Goal: Task Accomplishment & Management: Manage account settings

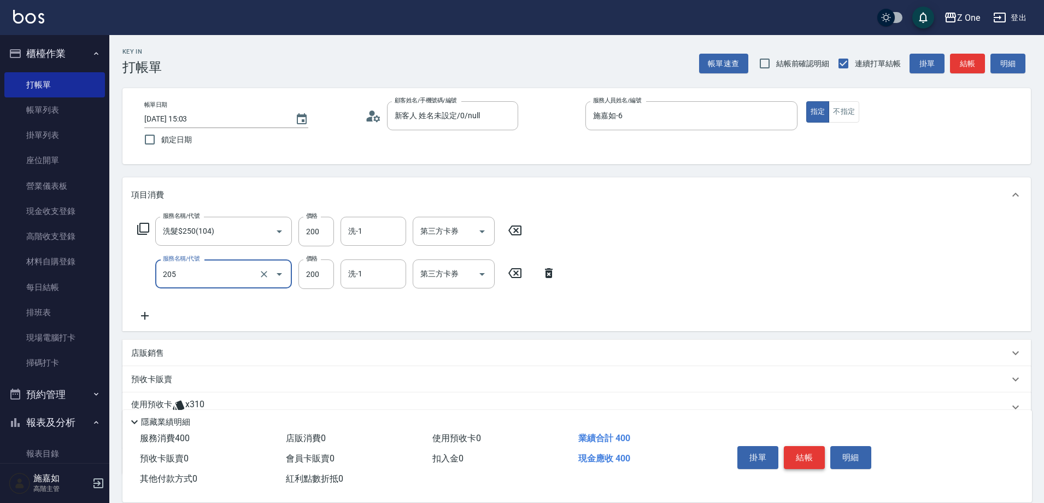
type input "剪髮$200(205)"
click at [806, 454] on button "結帳" at bounding box center [804, 457] width 41 height 23
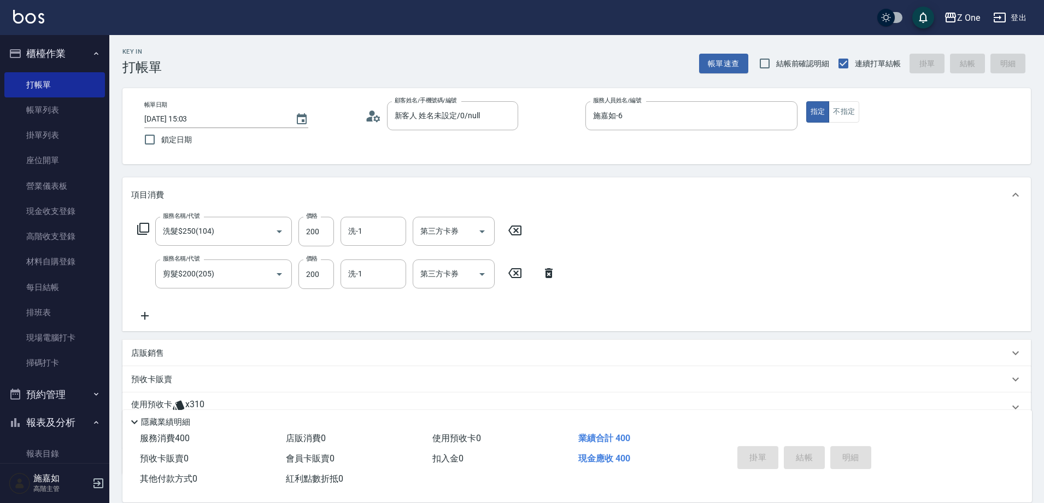
type input "[DATE] 19:18"
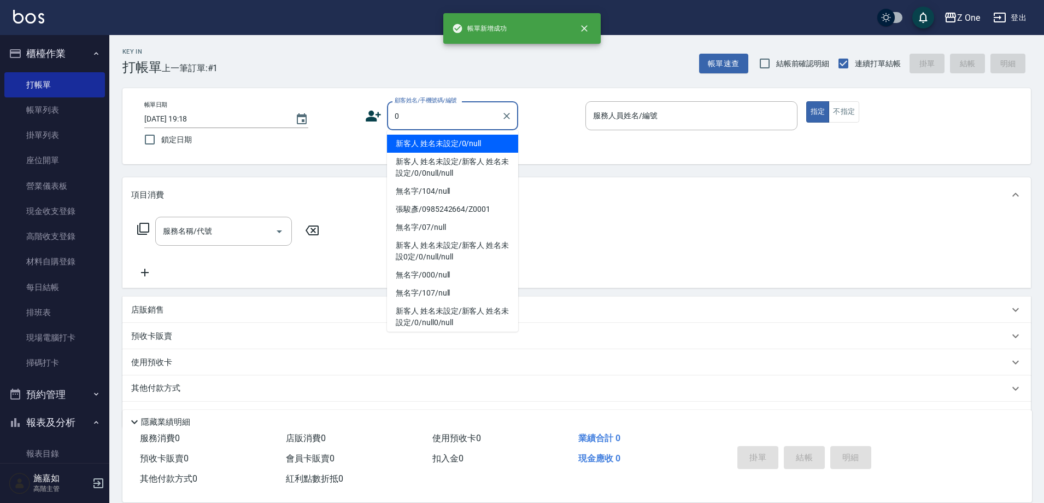
type input "新客人 姓名未設定/0/null"
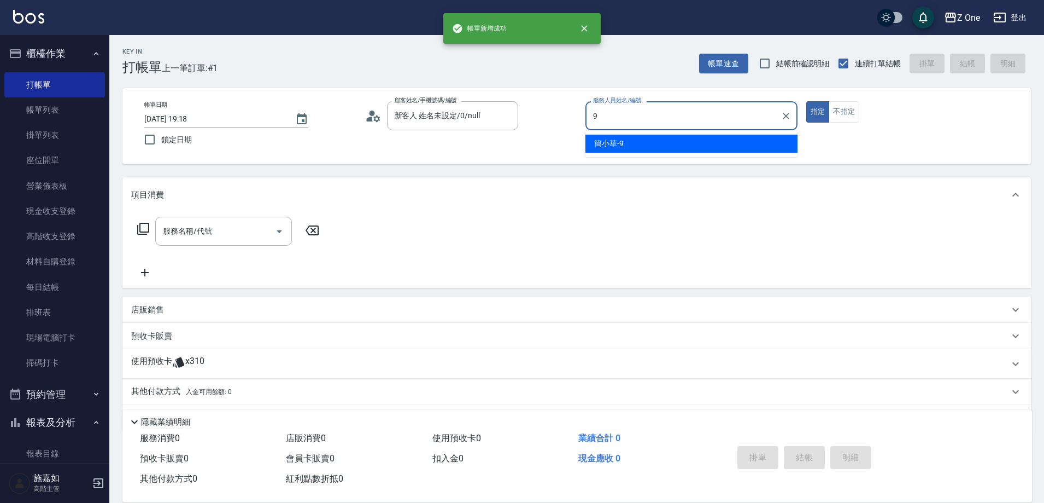
type input "[PERSON_NAME]-9"
type button "true"
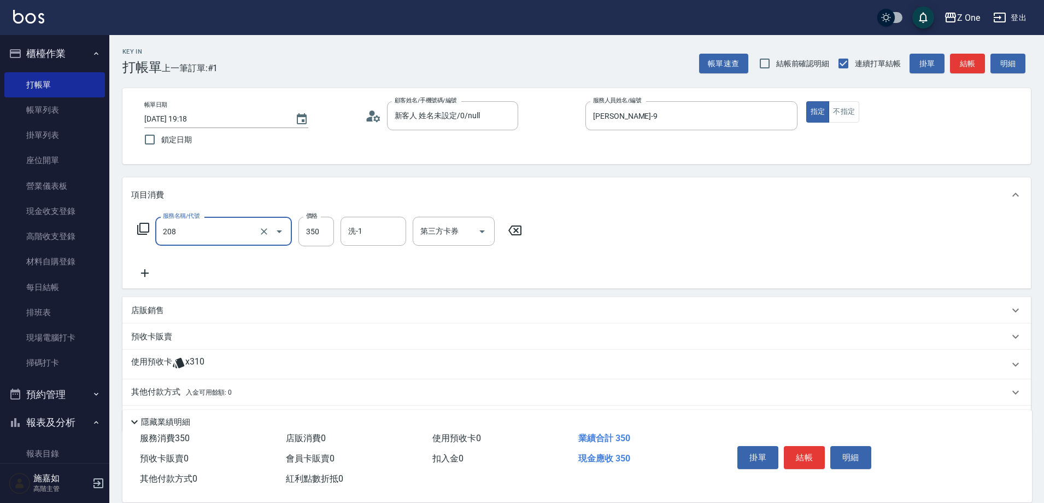
type input "剪髮$350(208)"
click at [806, 453] on button "結帳" at bounding box center [804, 457] width 41 height 23
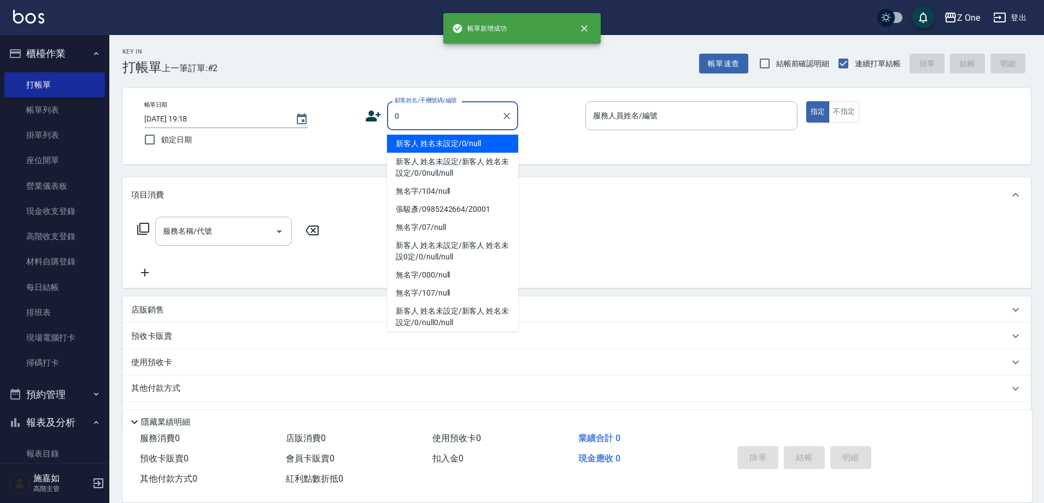
type input "新客人 姓名未設定/0/null"
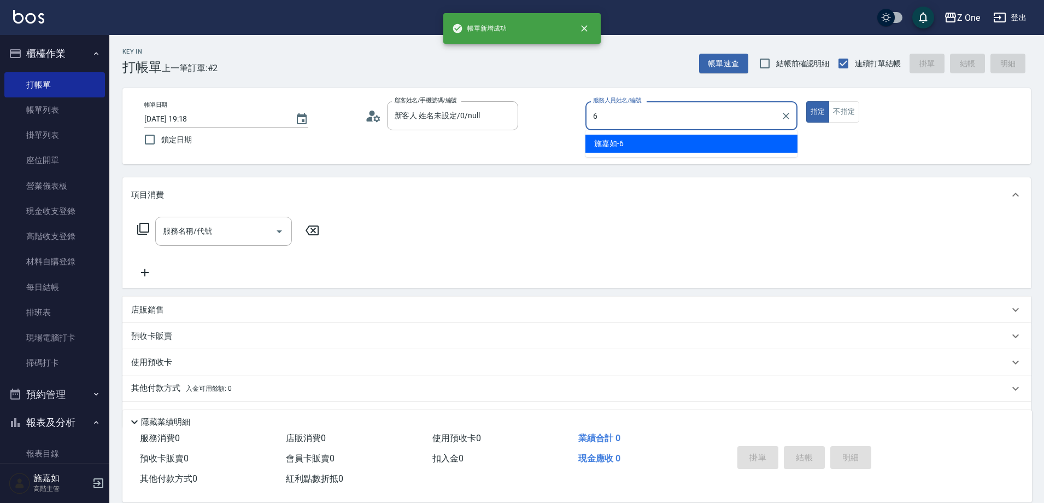
type input "施嘉如-6"
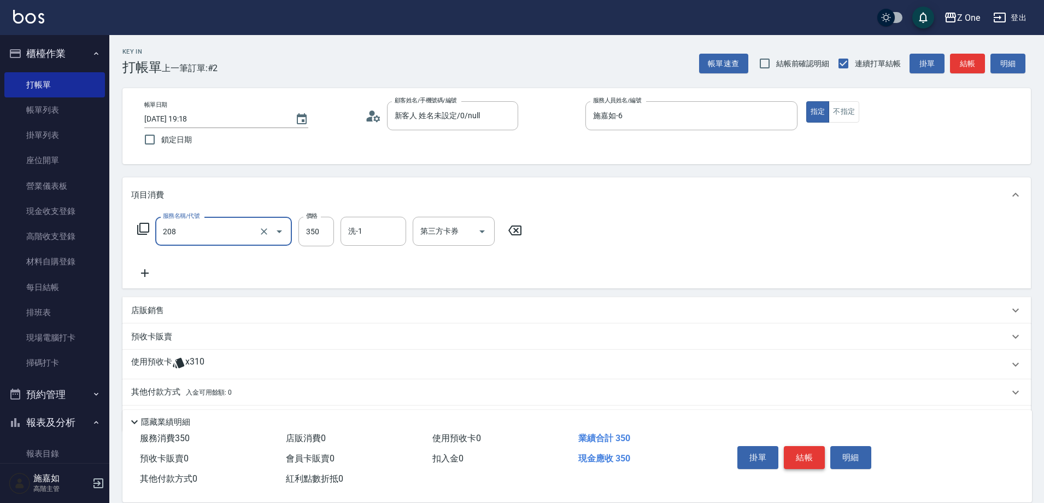
type input "剪髮$350(208)"
click at [804, 453] on button "結帳" at bounding box center [804, 457] width 41 height 23
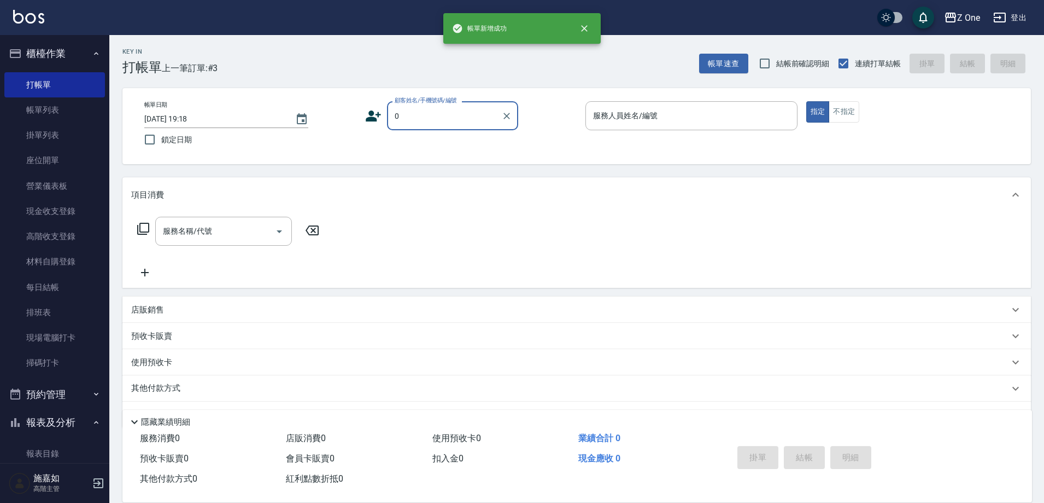
type input "新客人 姓名未設定/0/null"
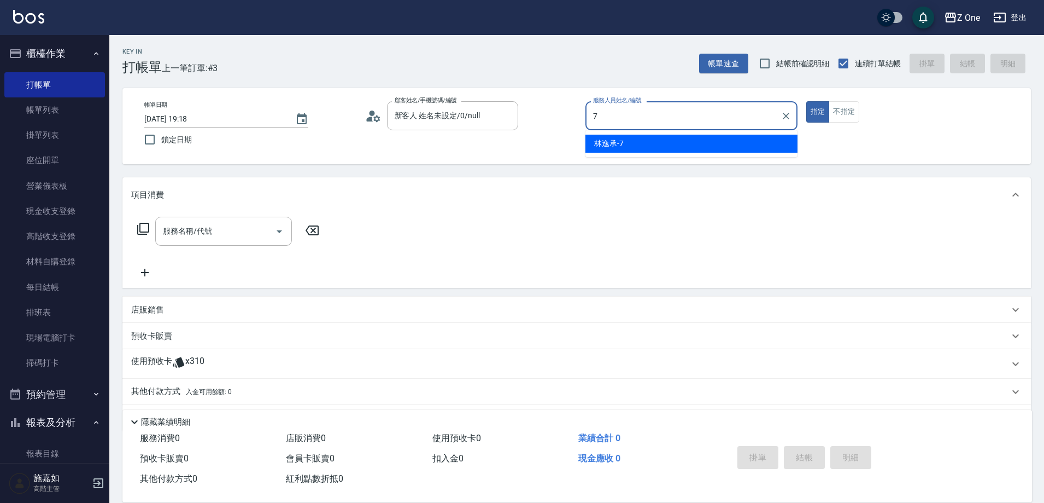
type input "[PERSON_NAME]-7"
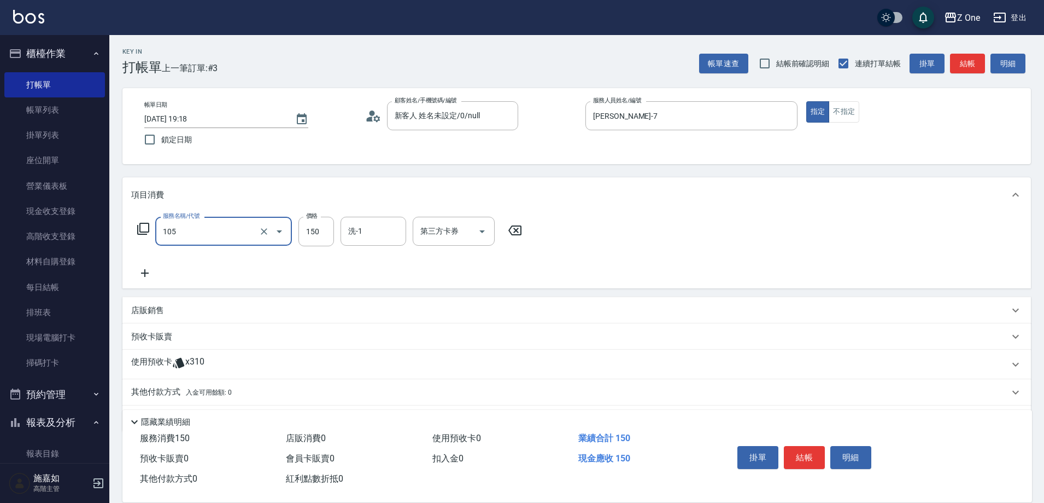
type input "洗髮$150(105)"
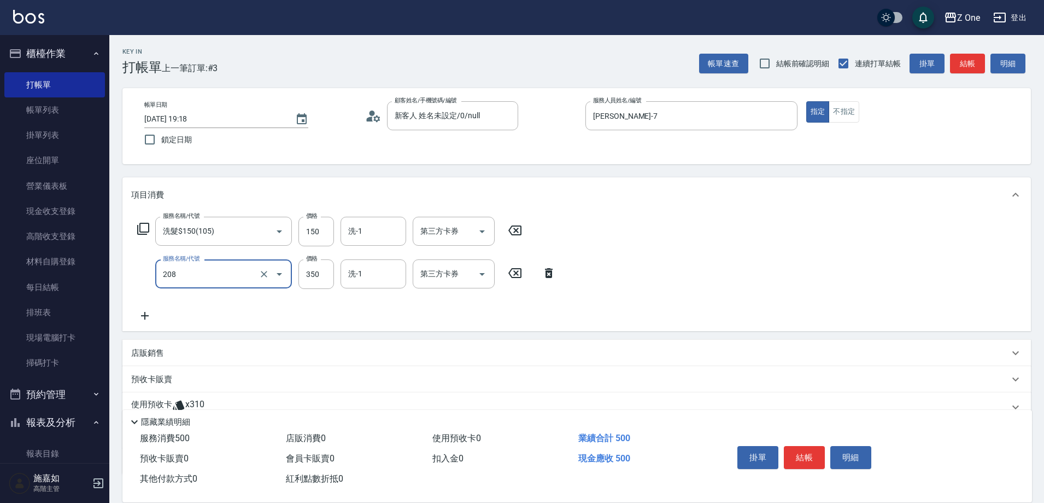
type input "剪髮$350(208)"
click at [804, 449] on button "結帳" at bounding box center [804, 457] width 41 height 23
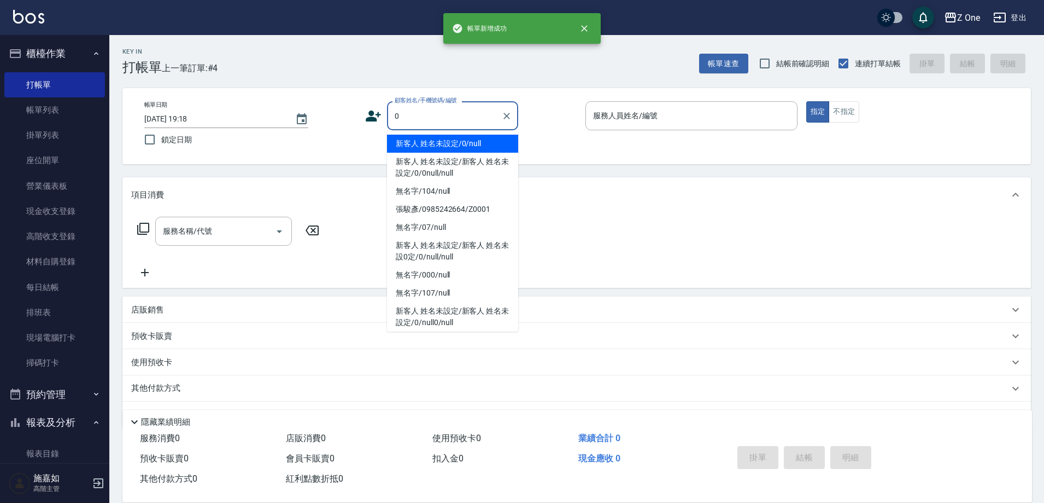
type input "新客人 姓名未設定/0/null"
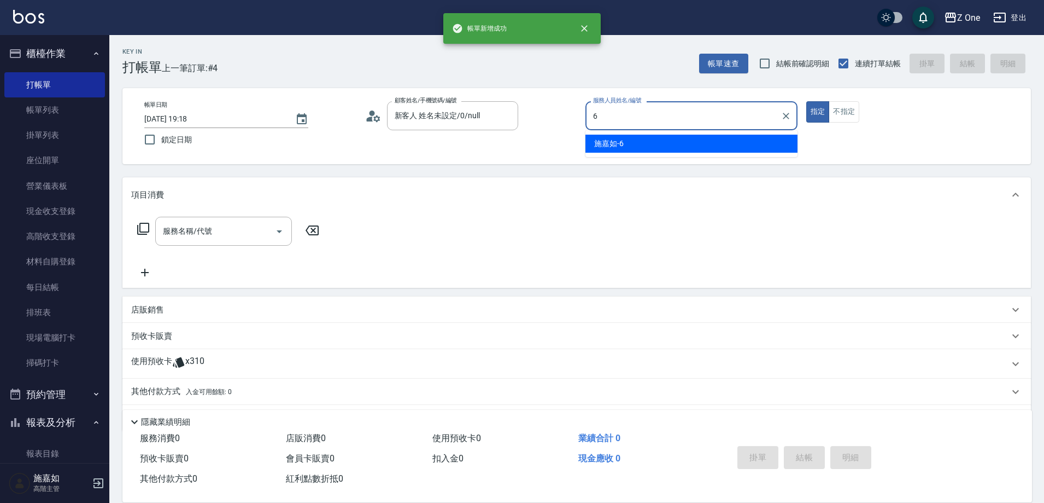
type input "施嘉如-6"
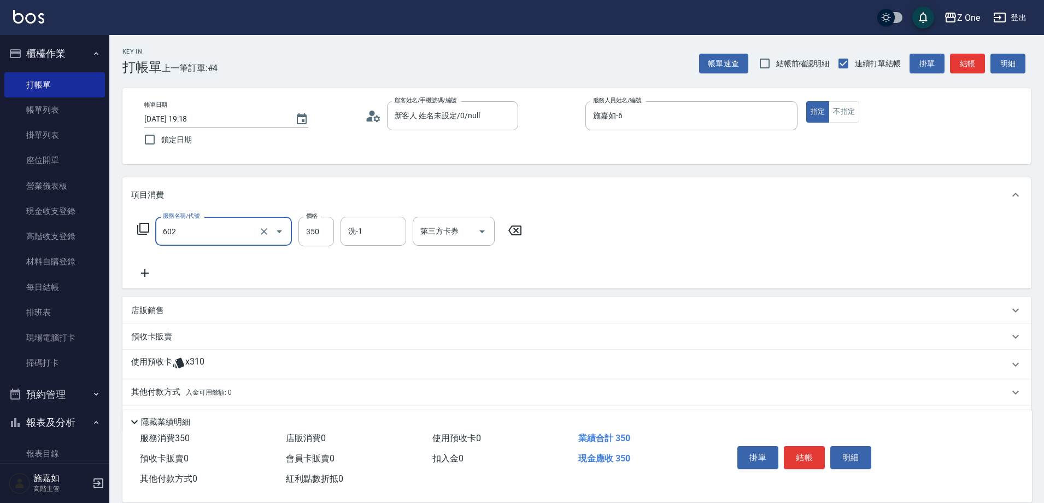
type input "Spa$300(602)"
click at [806, 449] on button "結帳" at bounding box center [804, 457] width 41 height 23
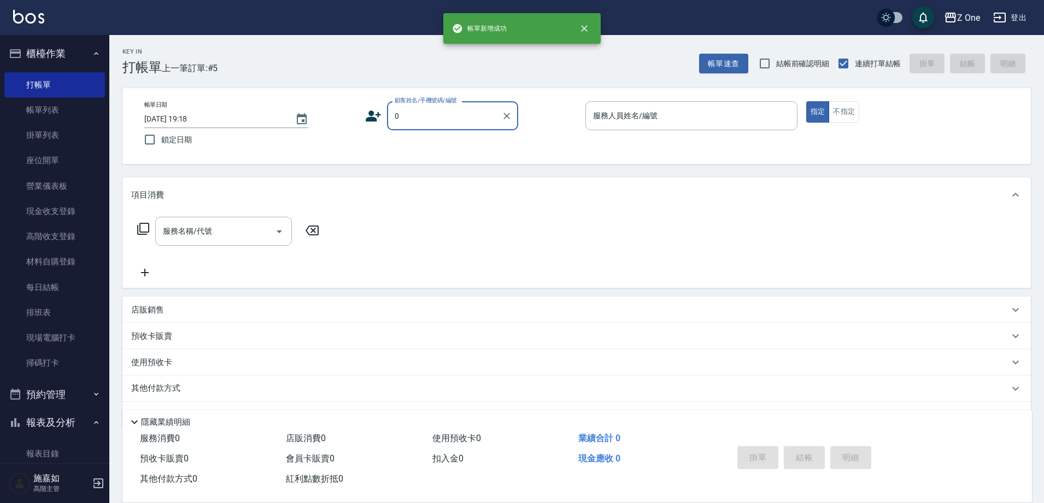
type input "新客人 姓名未設定/0/null"
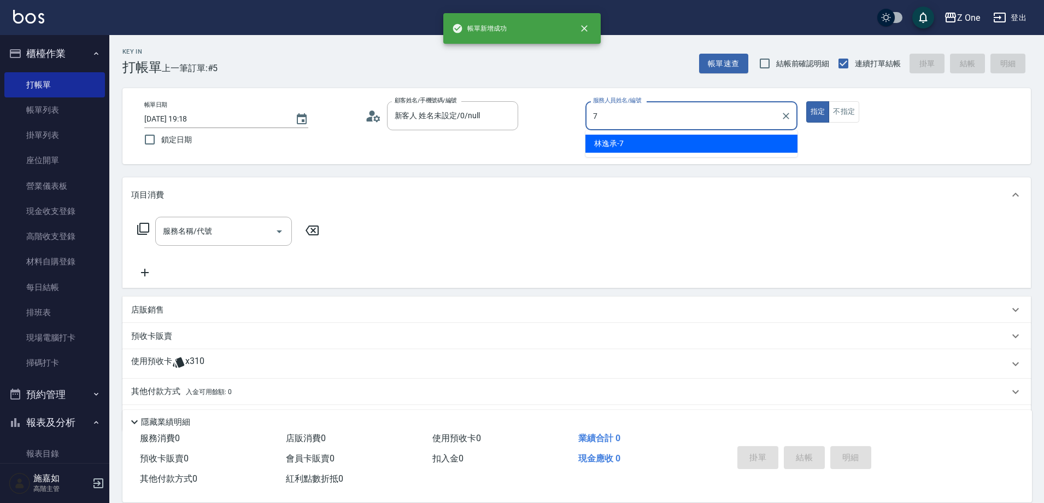
type input "[PERSON_NAME]-7"
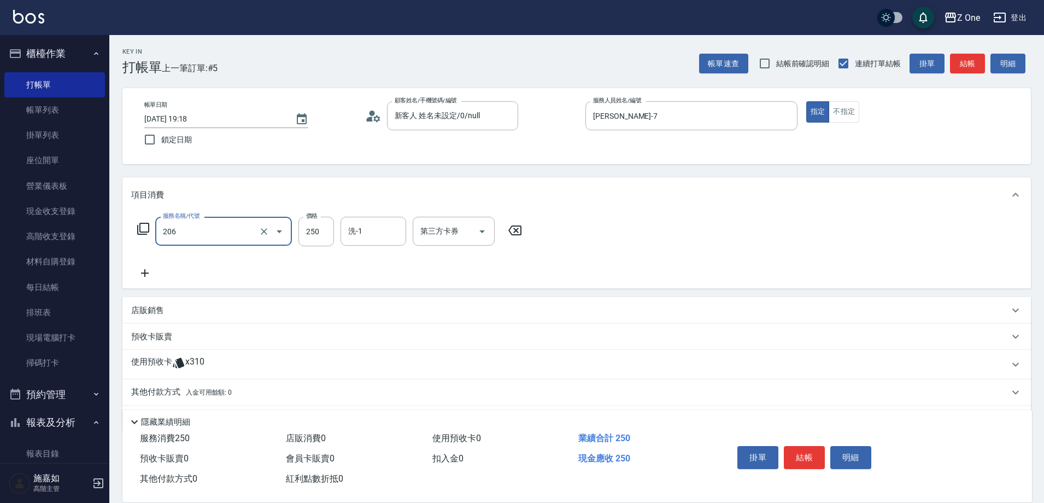
type input "剪髮$250(206)"
click at [806, 449] on button "結帳" at bounding box center [804, 457] width 41 height 23
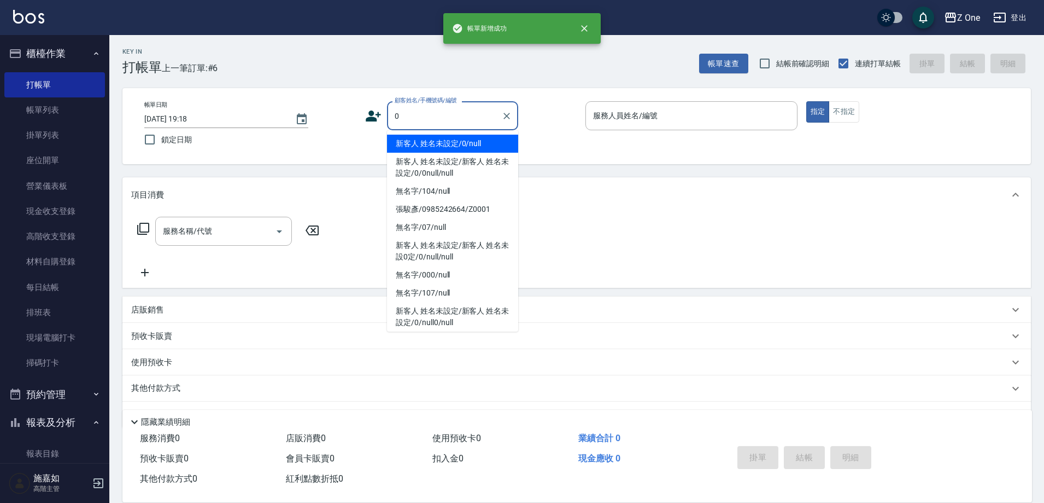
type input "新客人 姓名未設定/0/null"
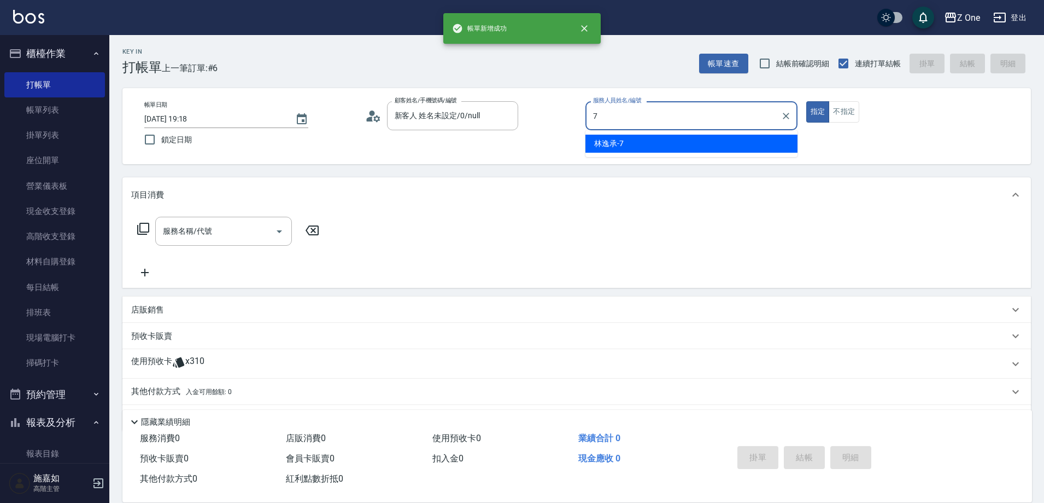
type input "[PERSON_NAME]-7"
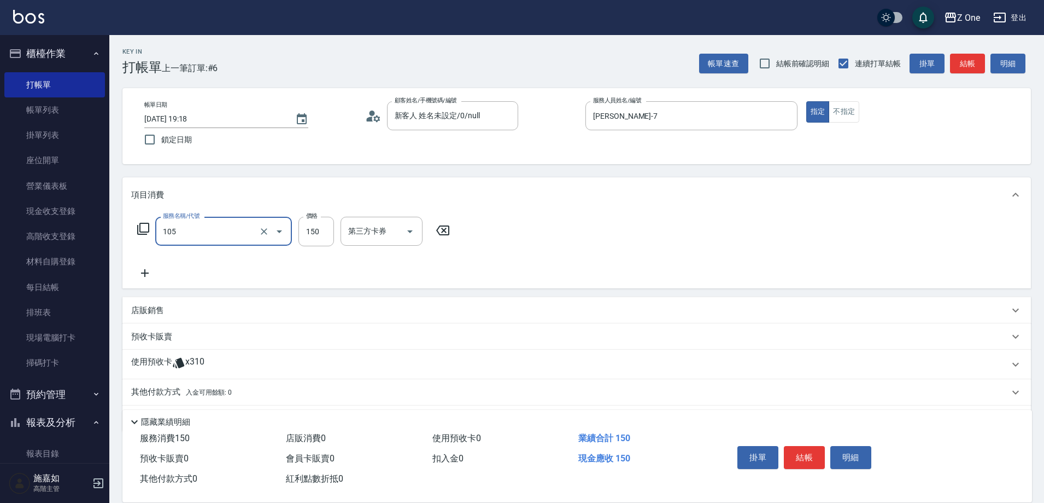
type input "洗髮$150(105)"
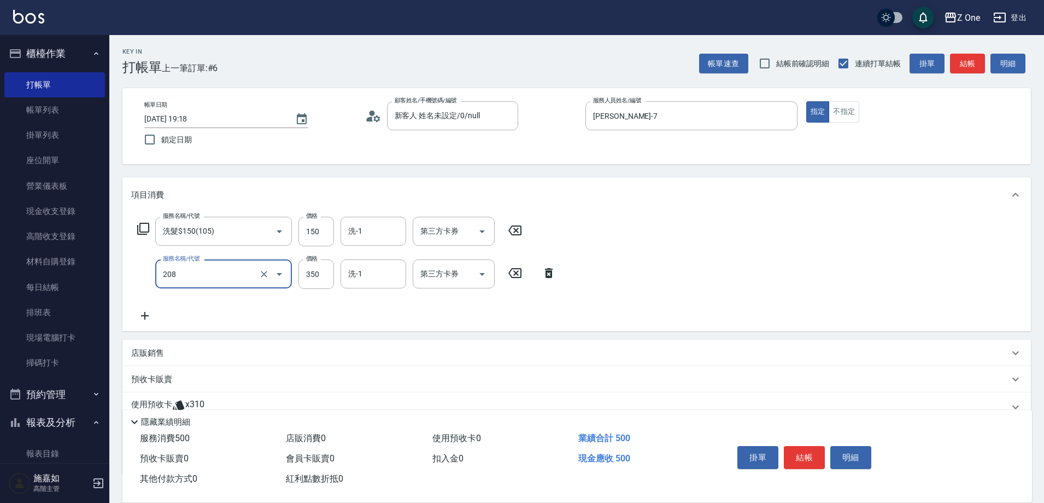
type input "剪髮$350(208)"
click at [806, 448] on button "結帳" at bounding box center [804, 457] width 41 height 23
type input "[DATE] 19:19"
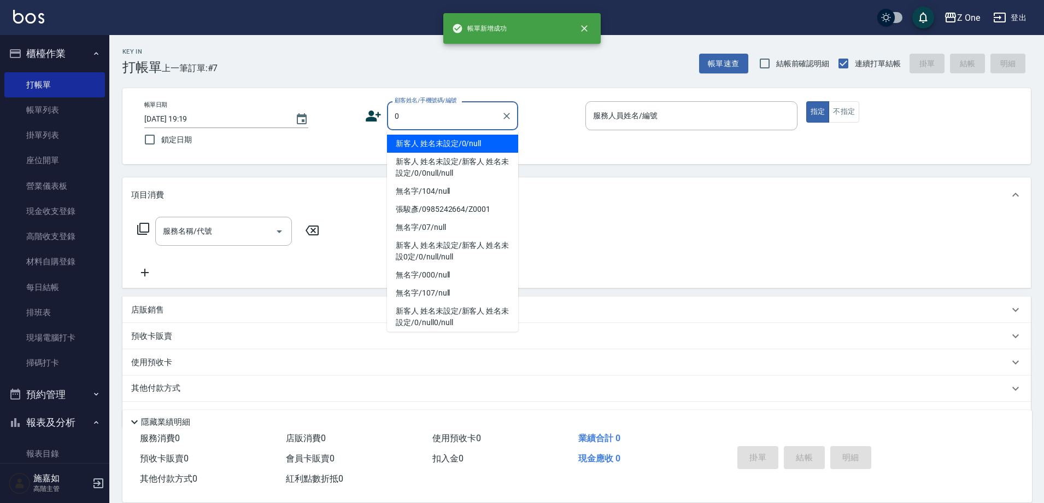
type input "新客人 姓名未設定/0/null"
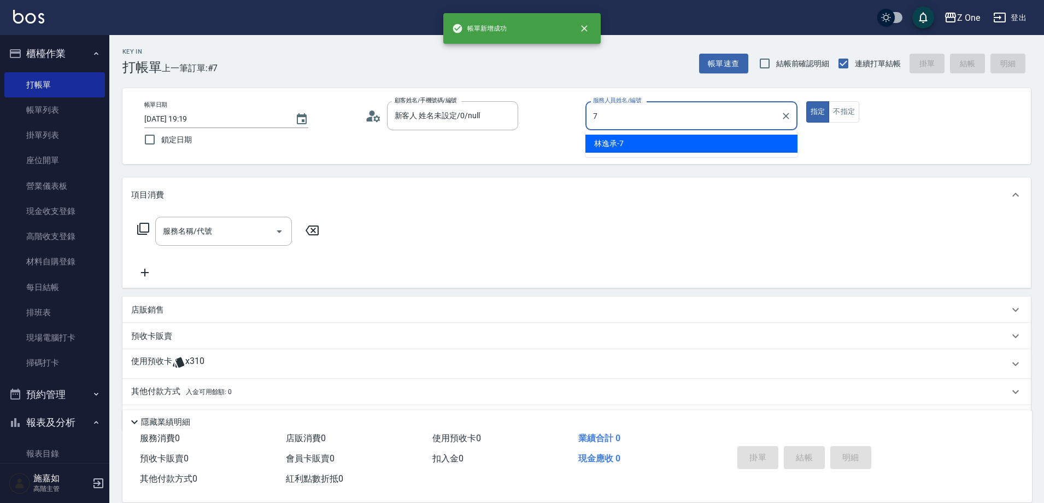
type input "[PERSON_NAME]-7"
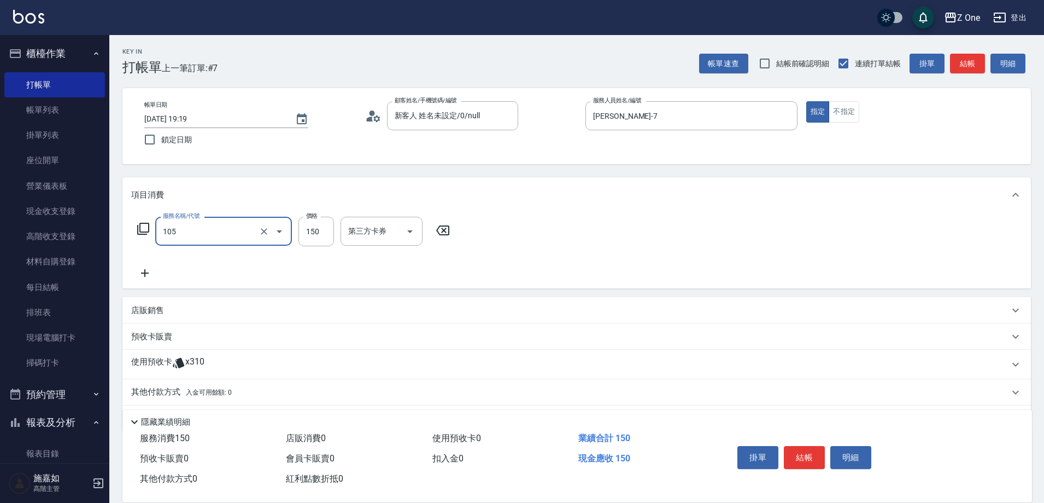
type input "洗髮$150(105)"
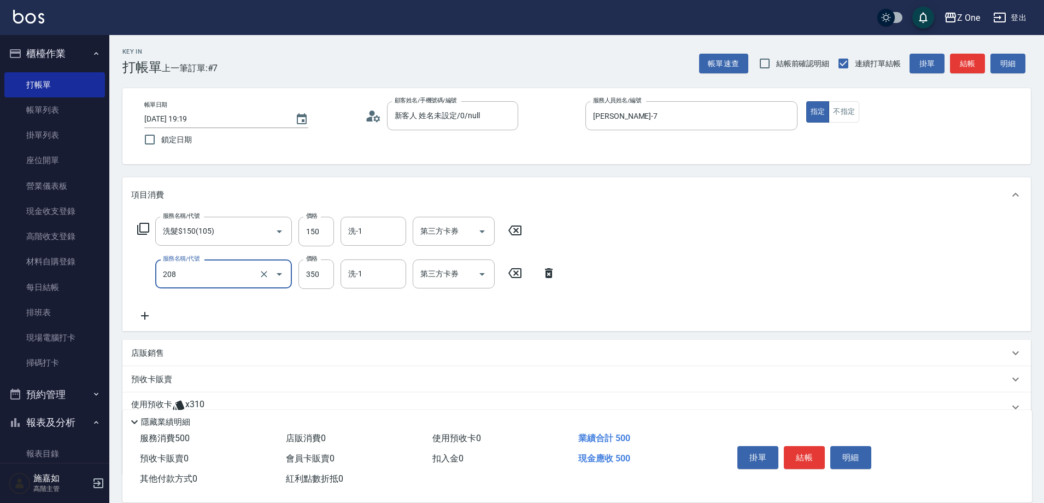
type input "剪髮$350(208)"
click at [806, 448] on button "結帳" at bounding box center [804, 457] width 41 height 23
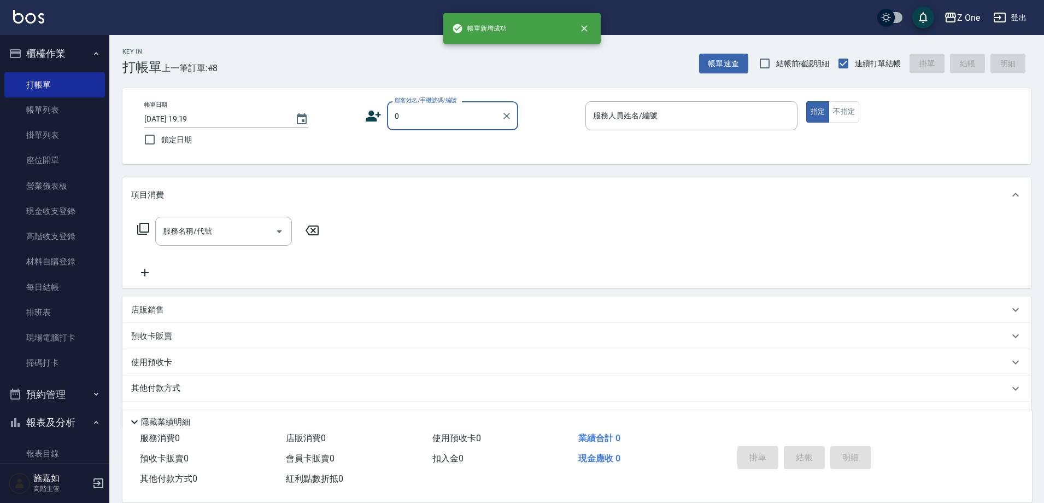
type input "新客人 姓名未設定/0/null"
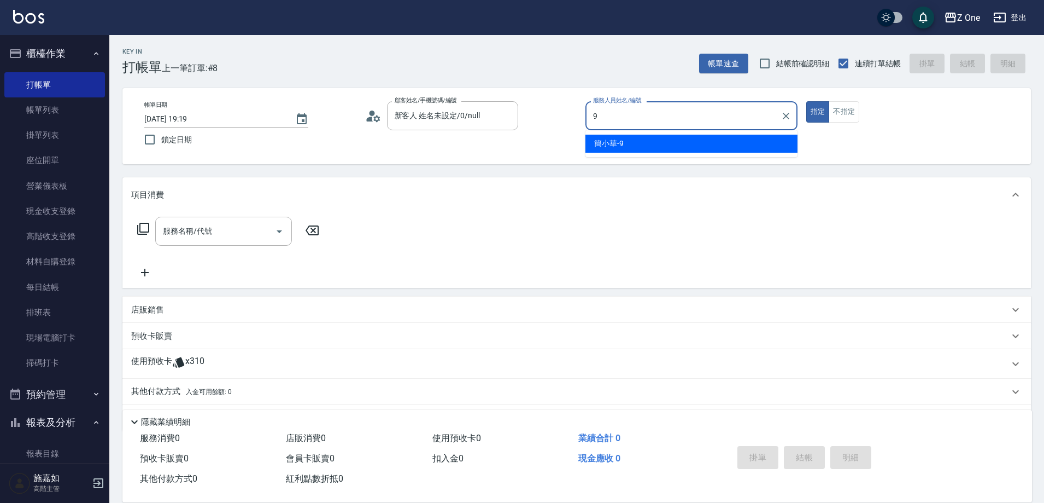
type input "[PERSON_NAME]-9"
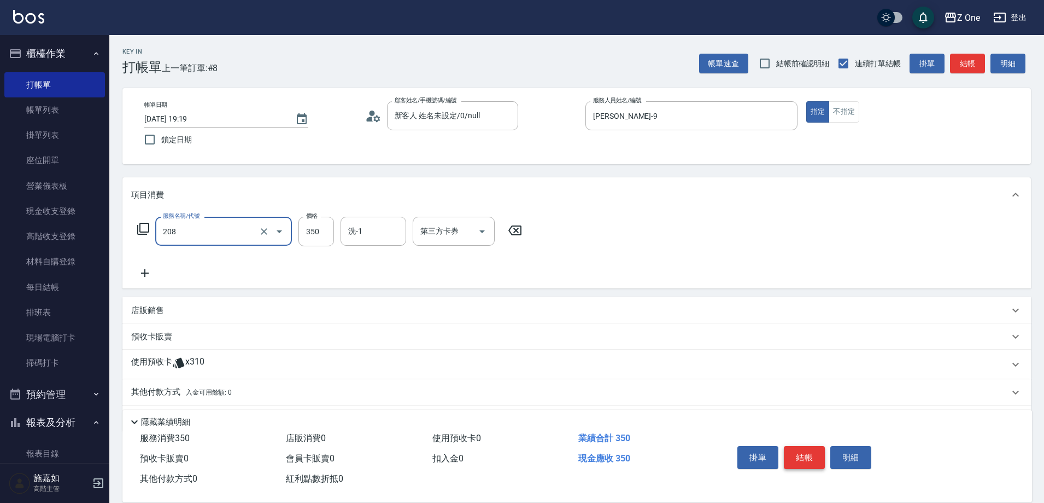
type input "剪髮$350(208)"
click at [809, 457] on button "結帳" at bounding box center [804, 457] width 41 height 23
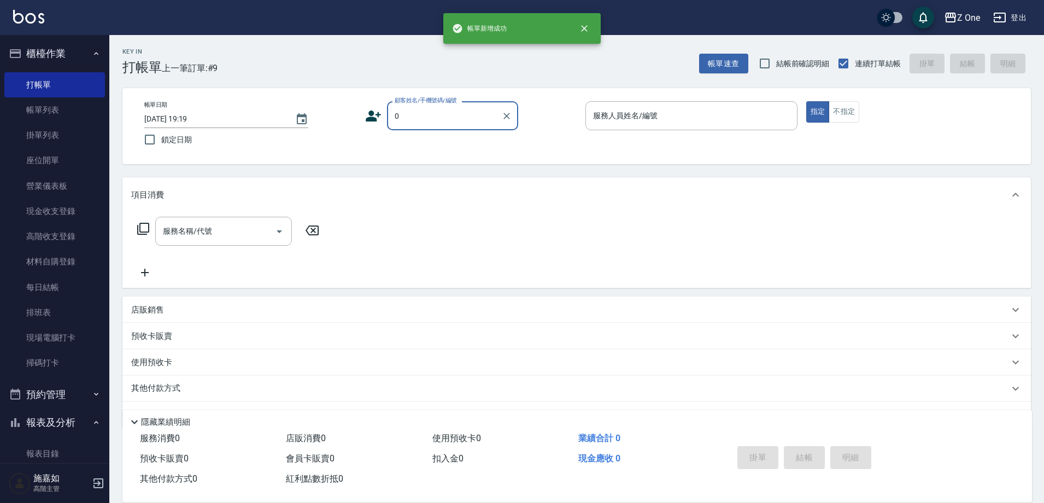
type input "新客人 姓名未設定/0/null"
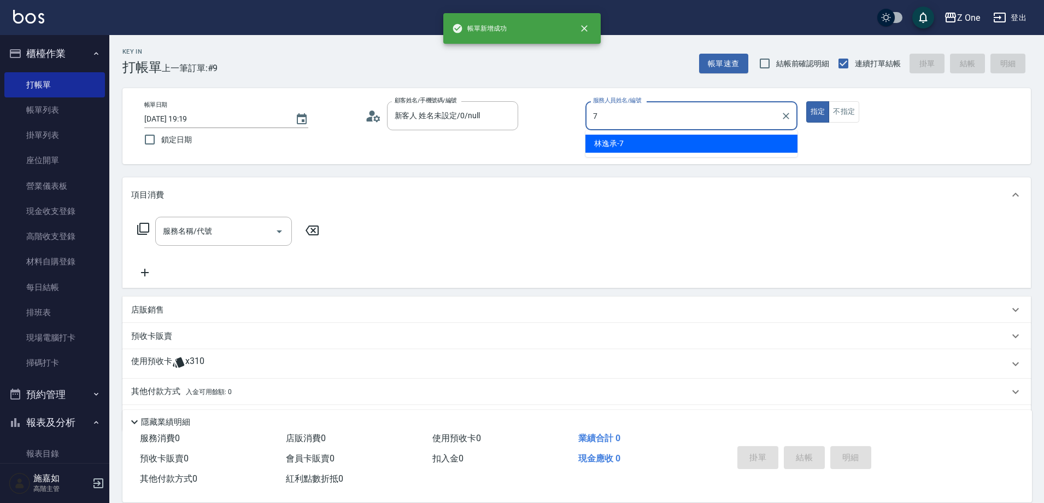
type input "[PERSON_NAME]-7"
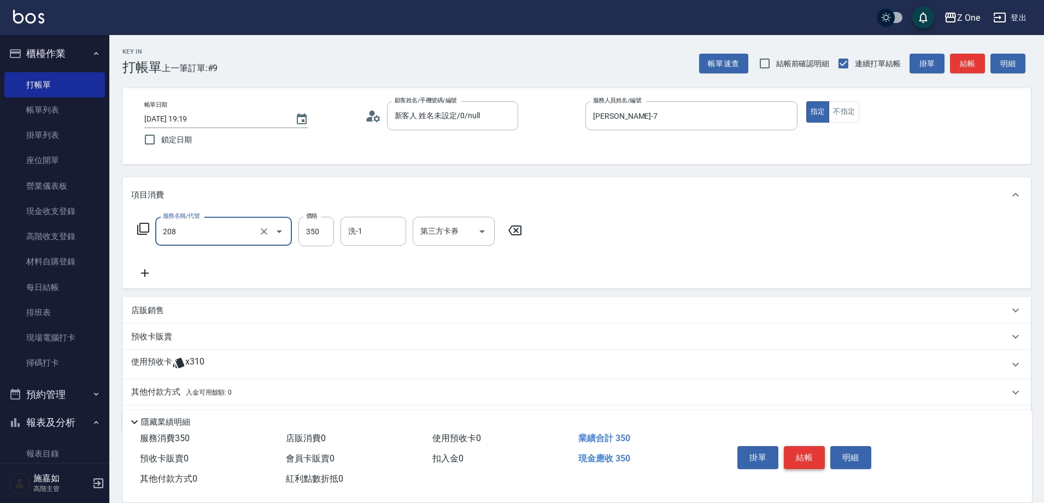
type input "剪髮$350(208)"
click at [809, 457] on button "結帳" at bounding box center [804, 457] width 41 height 23
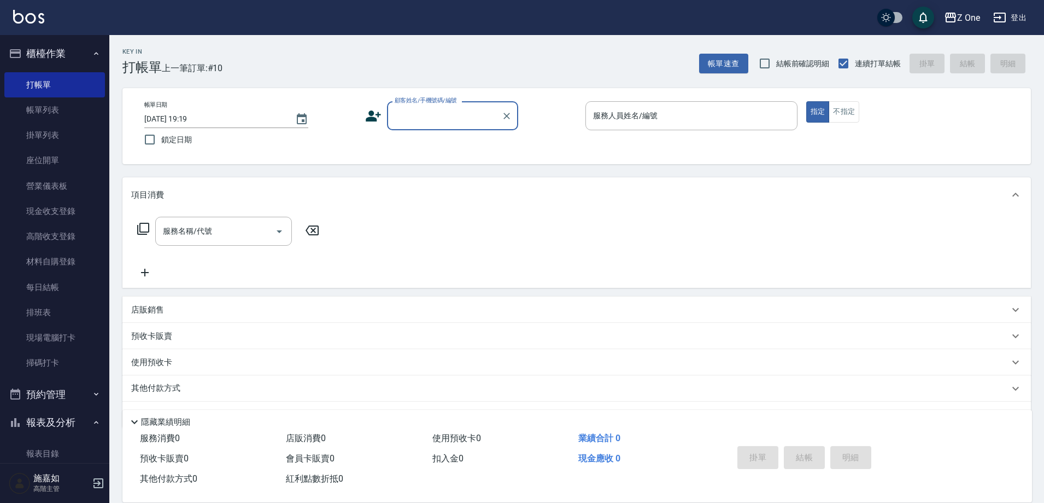
click at [92, 56] on icon "button" at bounding box center [96, 53] width 9 height 9
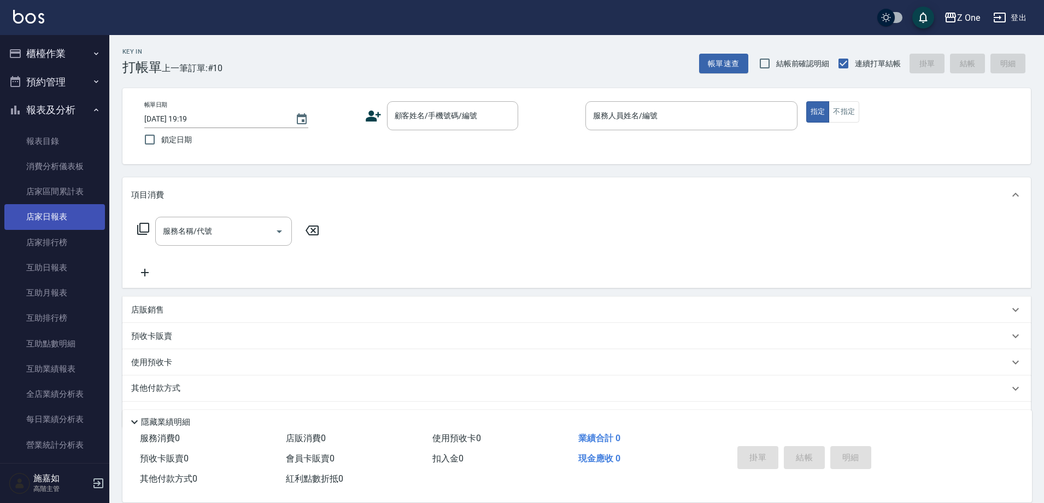
click at [78, 217] on link "店家日報表" at bounding box center [54, 216] width 101 height 25
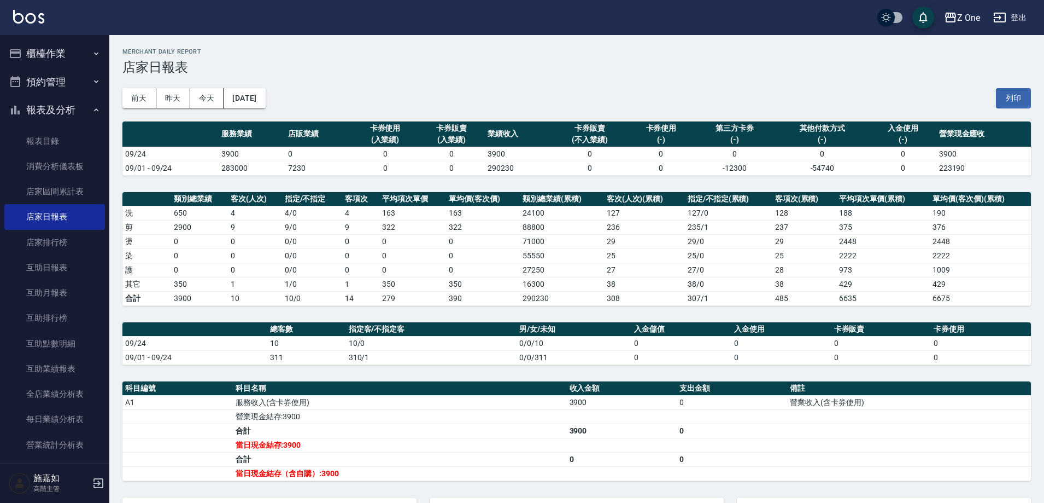
click at [77, 48] on button "櫃檯作業" at bounding box center [54, 53] width 101 height 28
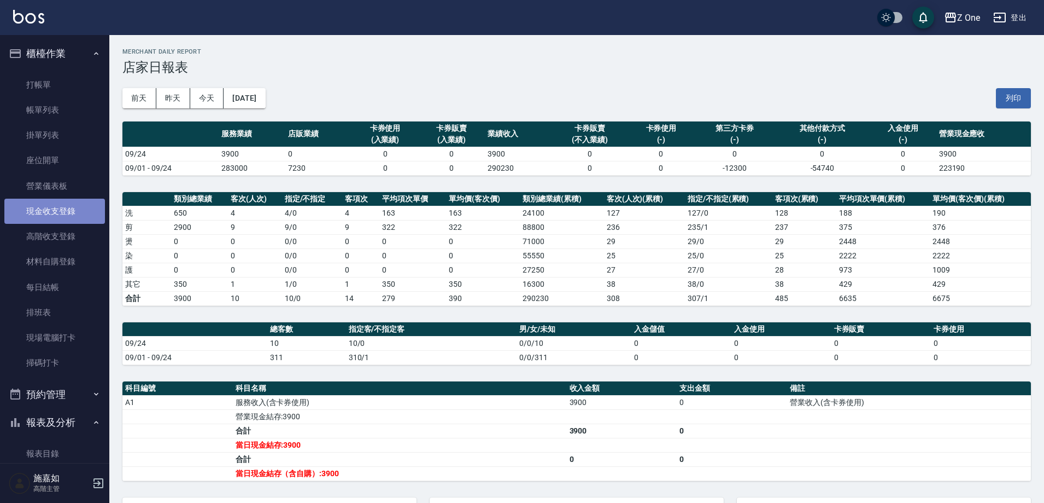
click at [68, 207] on link "現金收支登錄" at bounding box center [54, 210] width 101 height 25
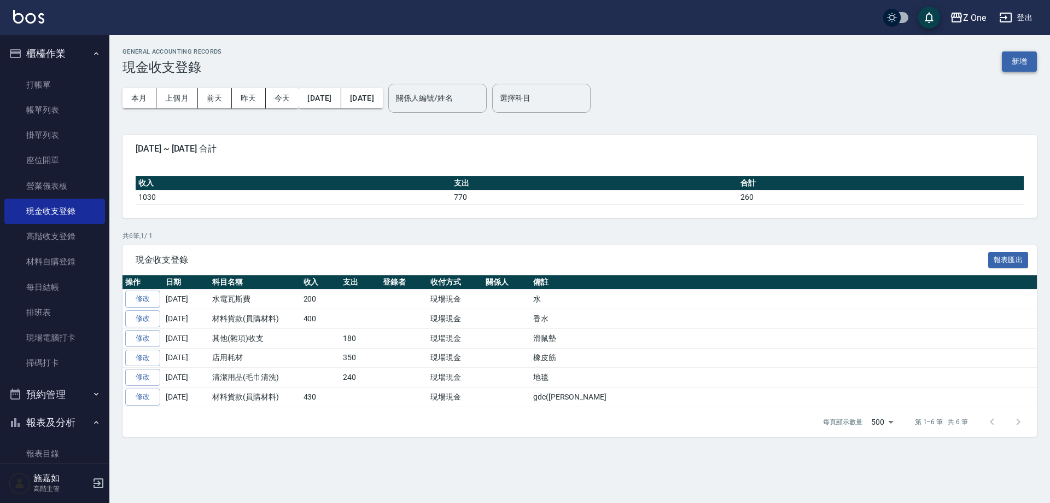
click at [1025, 61] on button "新增" at bounding box center [1019, 61] width 35 height 20
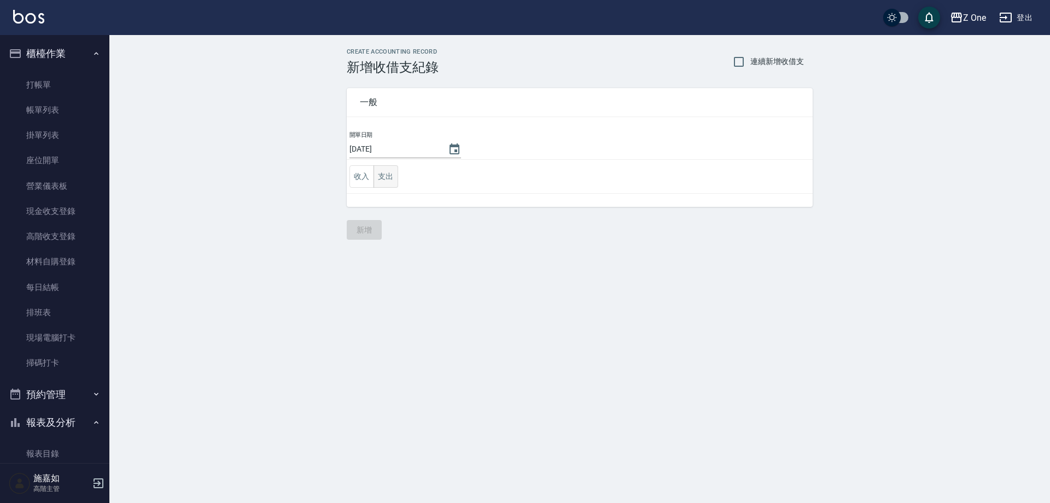
click at [389, 177] on button "支出" at bounding box center [385, 176] width 25 height 22
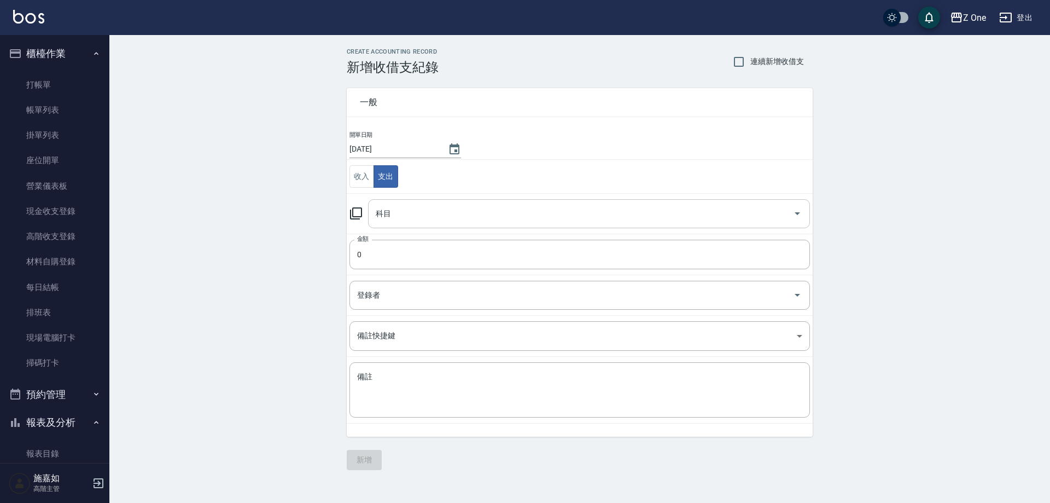
click at [397, 213] on input "科目" at bounding box center [581, 213] width 416 height 19
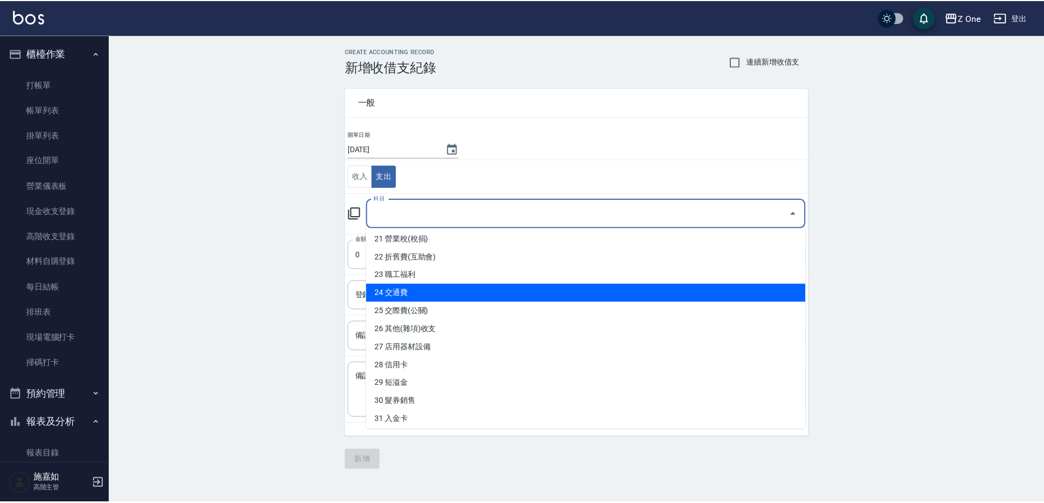
scroll to position [383, 0]
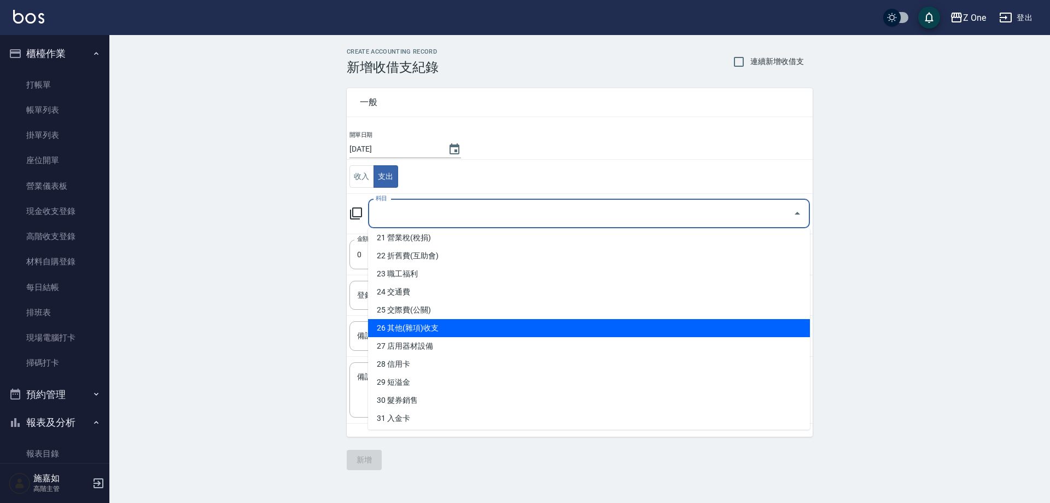
click at [433, 331] on li "26 其他(雜項)收支" at bounding box center [589, 328] width 442 height 18
type input "26 其他(雜項)收支"
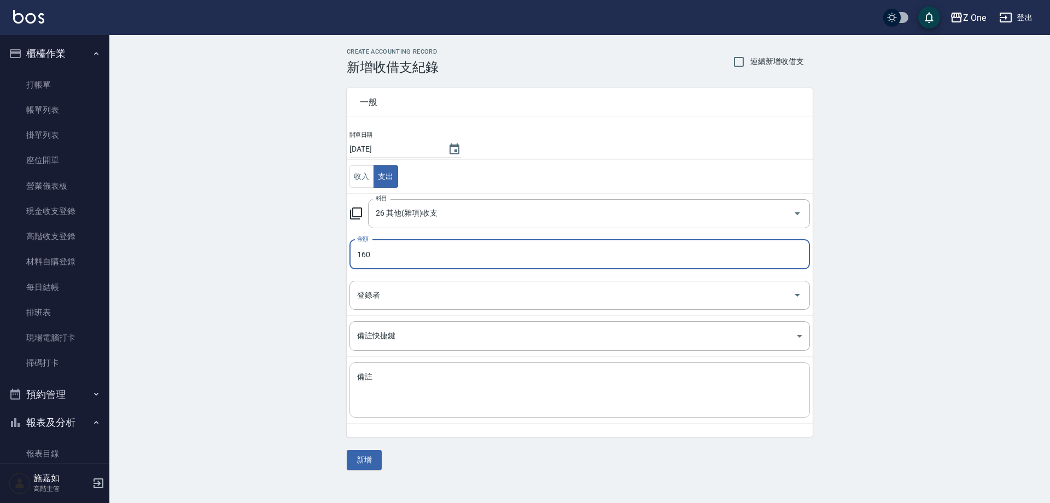
type input "160"
click at [395, 373] on textarea "備註" at bounding box center [579, 389] width 445 height 37
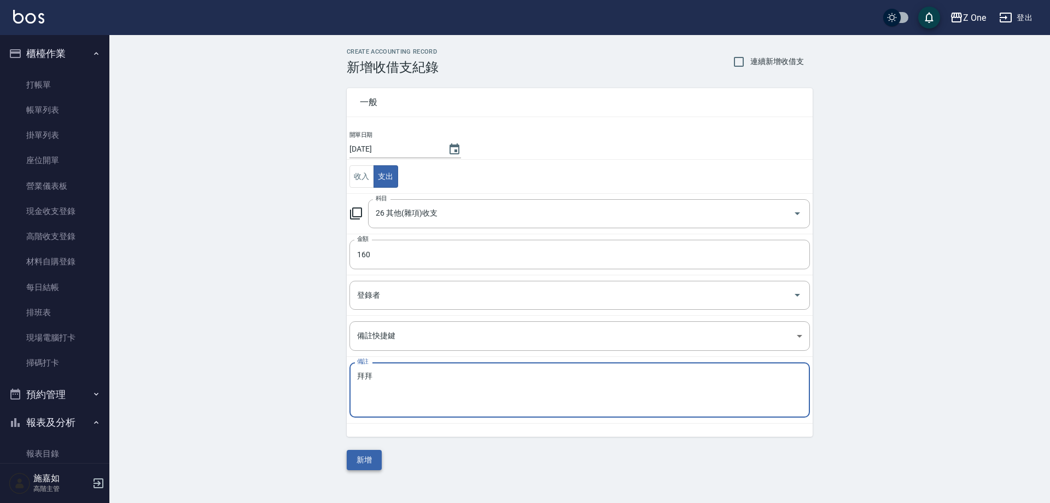
type textarea "拜拜"
click at [373, 462] on button "新增" at bounding box center [364, 459] width 35 height 20
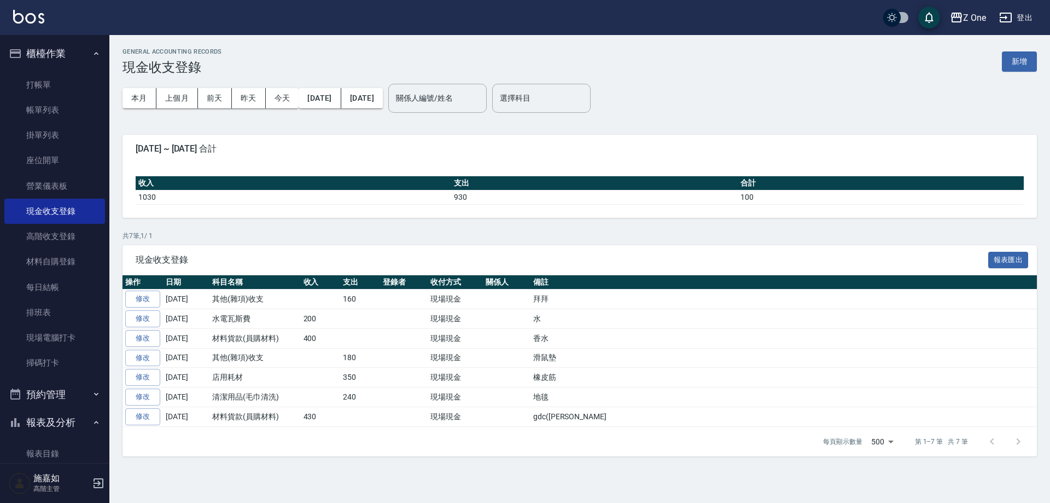
click at [81, 53] on button "櫃檯作業" at bounding box center [54, 53] width 101 height 28
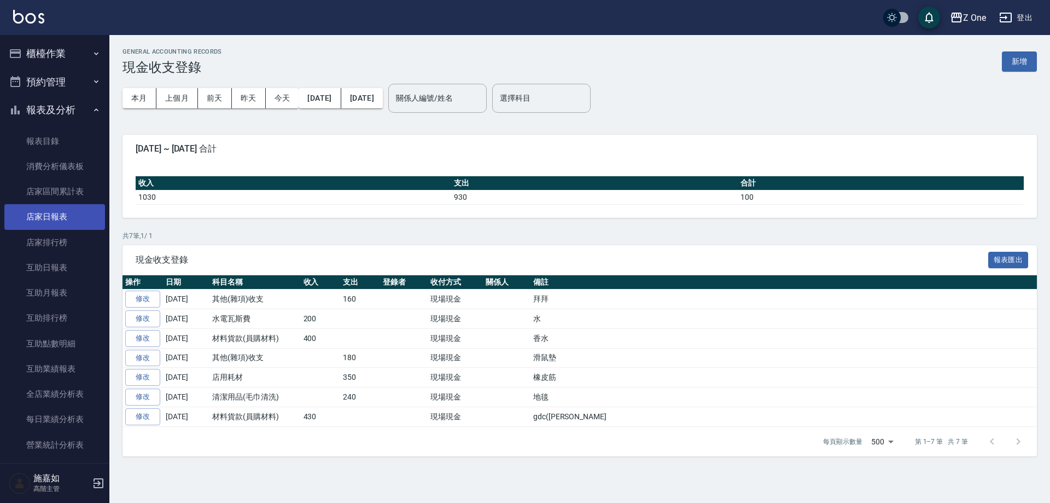
click at [78, 214] on link "店家日報表" at bounding box center [54, 216] width 101 height 25
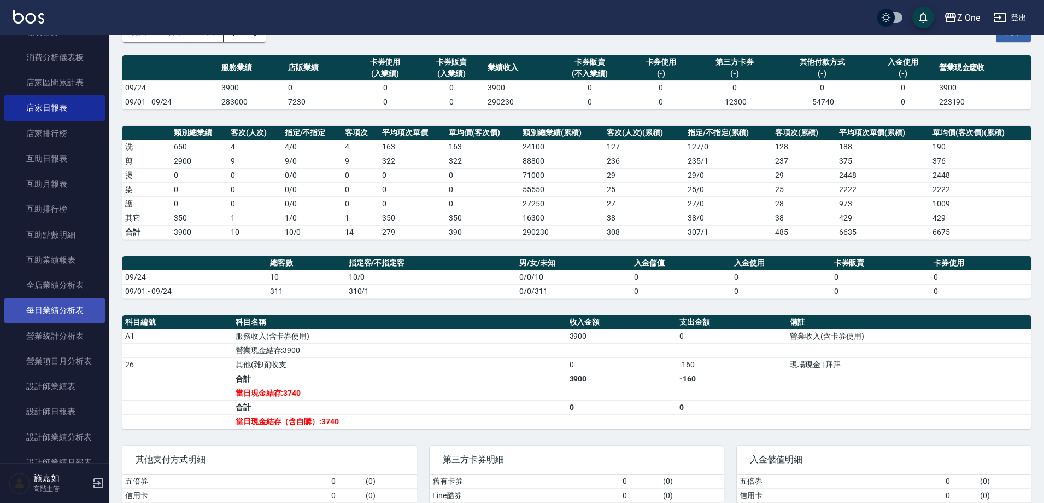
scroll to position [109, 0]
click at [49, 403] on link "設計師日報表" at bounding box center [54, 410] width 101 height 25
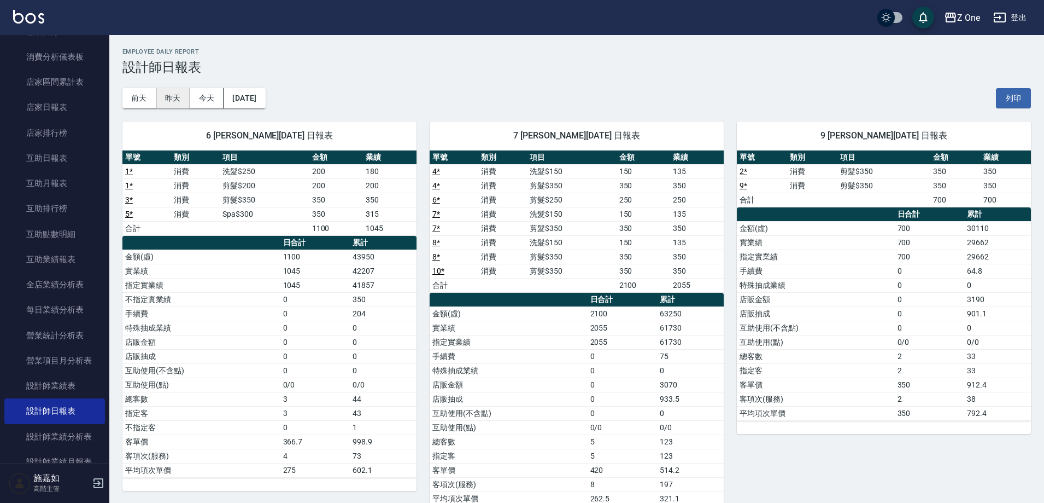
click at [179, 97] on button "昨天" at bounding box center [173, 98] width 34 height 20
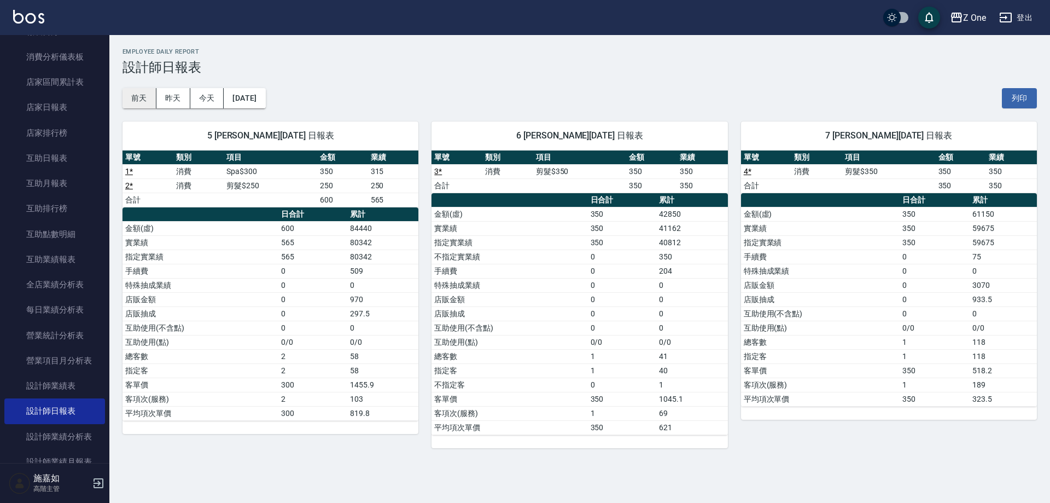
click at [143, 97] on button "前天" at bounding box center [139, 98] width 34 height 20
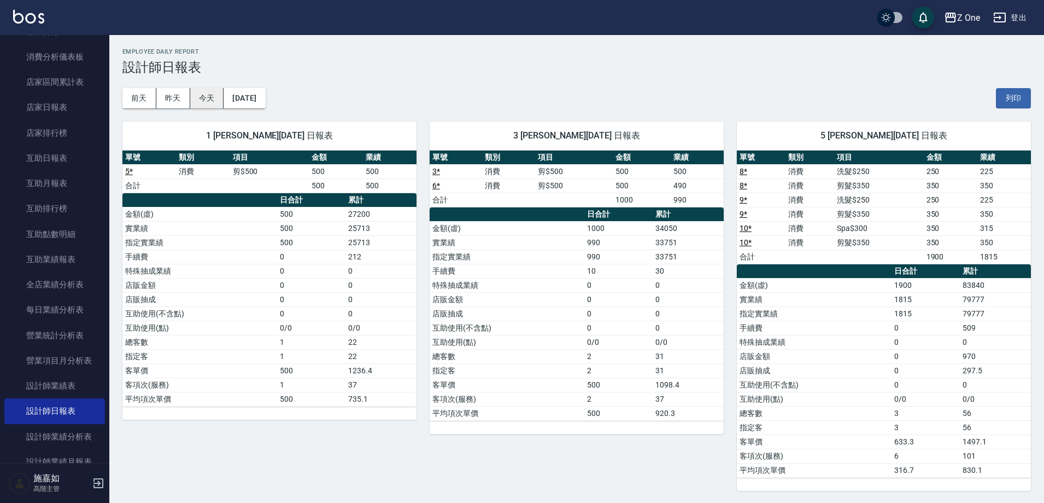
click at [207, 99] on button "今天" at bounding box center [207, 98] width 34 height 20
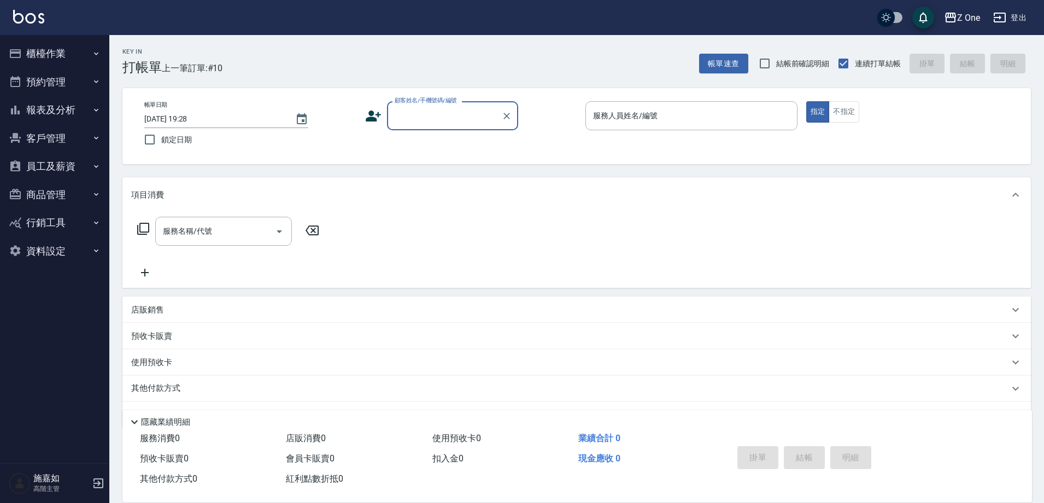
click at [91, 106] on button "報表及分析" at bounding box center [54, 110] width 101 height 28
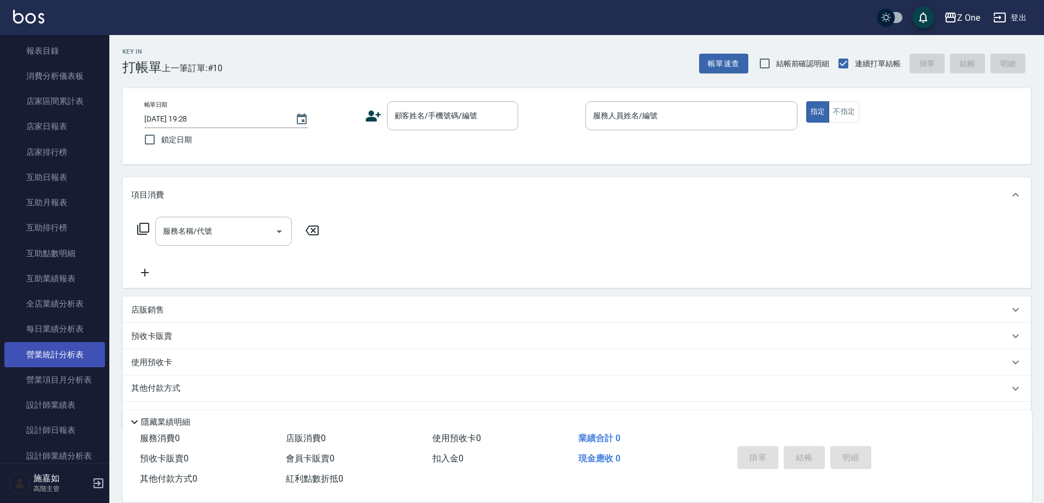
scroll to position [109, 0]
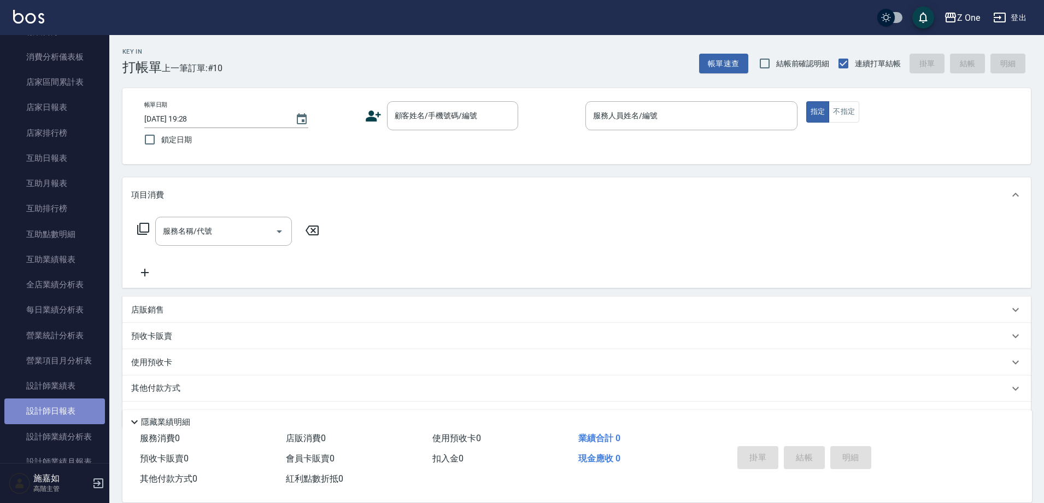
click at [67, 408] on link "設計師日報表" at bounding box center [54, 410] width 101 height 25
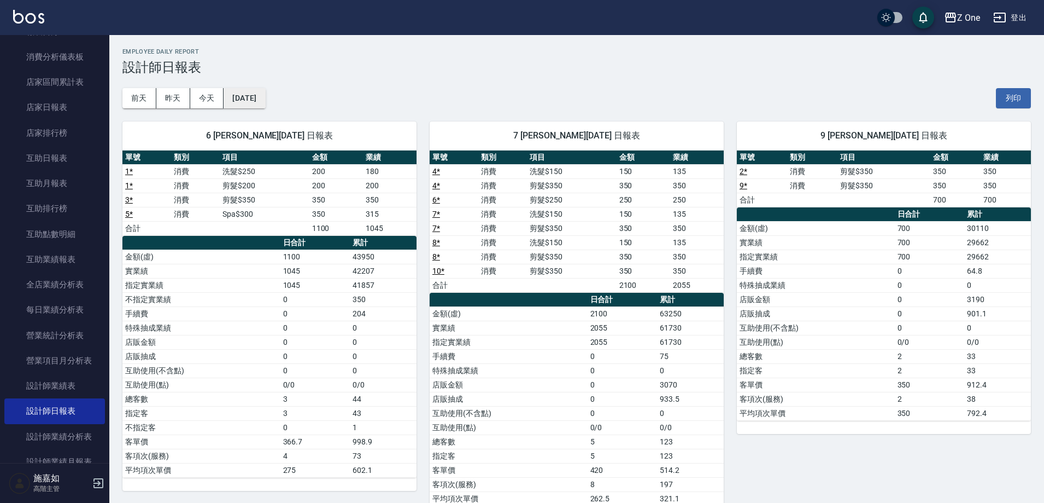
click at [242, 100] on button "[DATE]" at bounding box center [245, 98] width 42 height 20
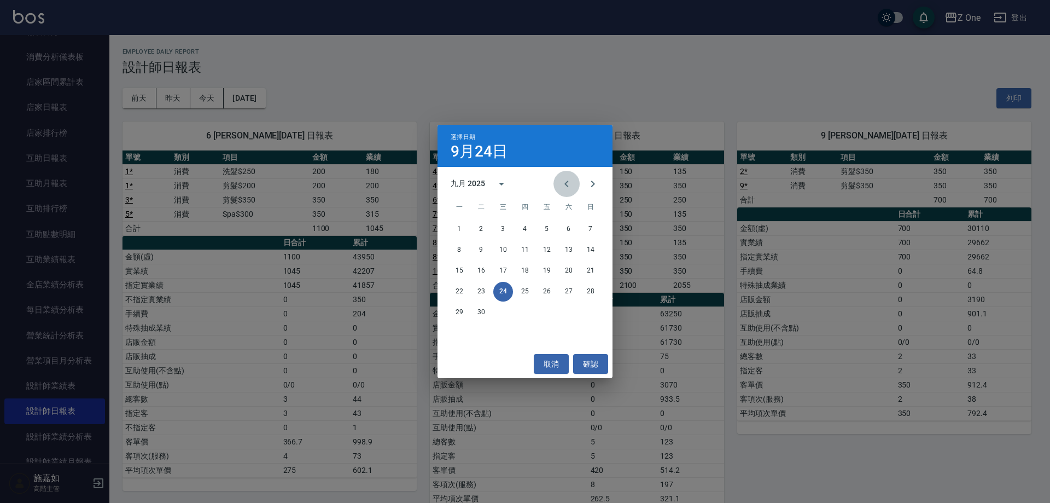
click at [562, 183] on icon "Previous month" at bounding box center [566, 183] width 13 height 13
click at [593, 309] on button "31" at bounding box center [591, 312] width 20 height 20
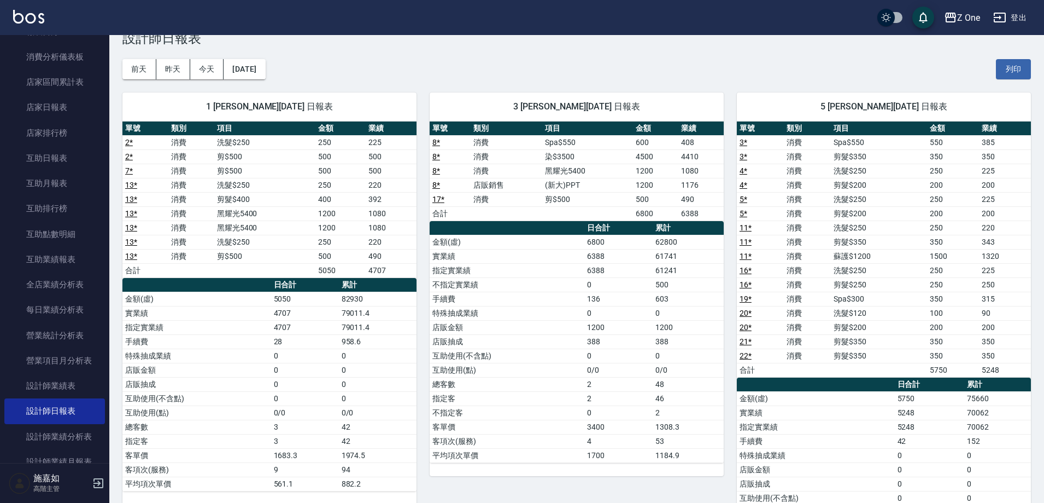
scroll to position [55, 0]
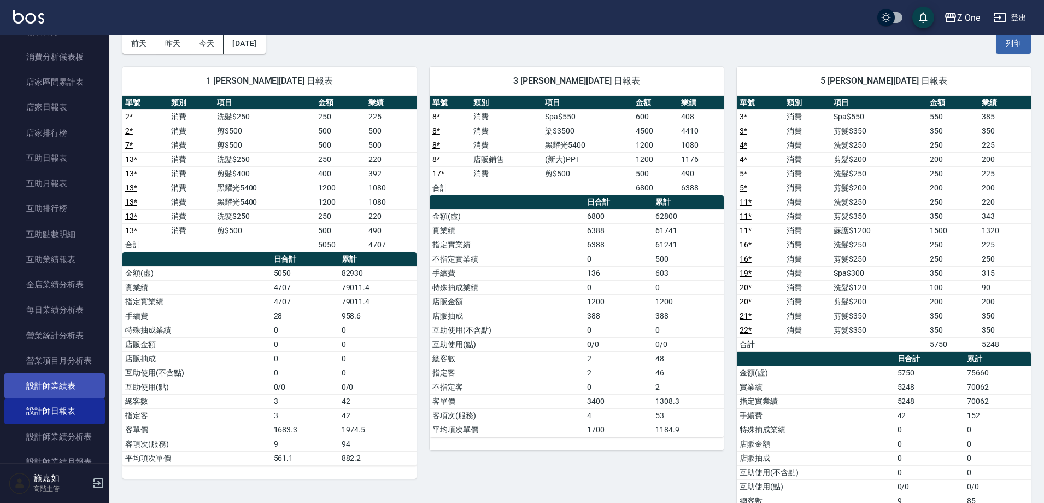
click at [32, 393] on link "設計師業績表" at bounding box center [54, 385] width 101 height 25
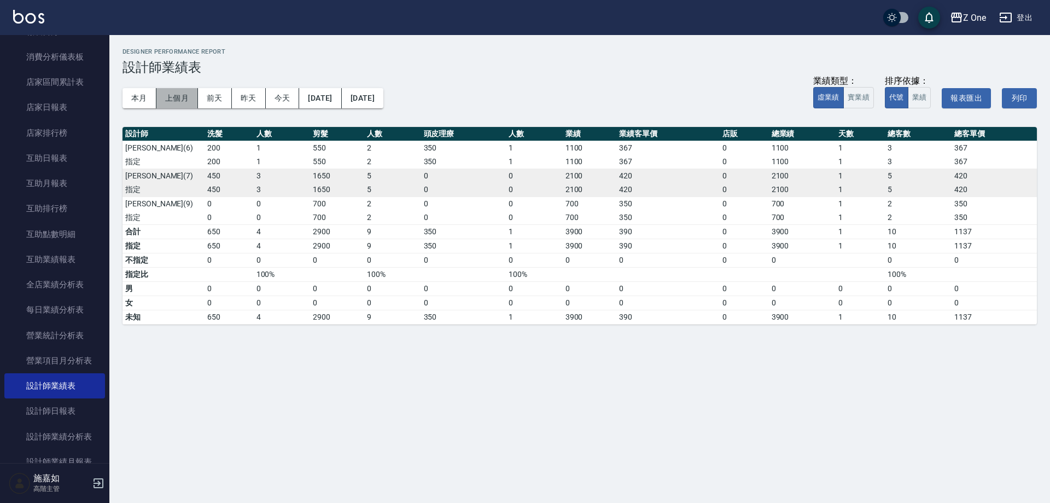
click at [175, 95] on button "上個月" at bounding box center [177, 98] width 42 height 20
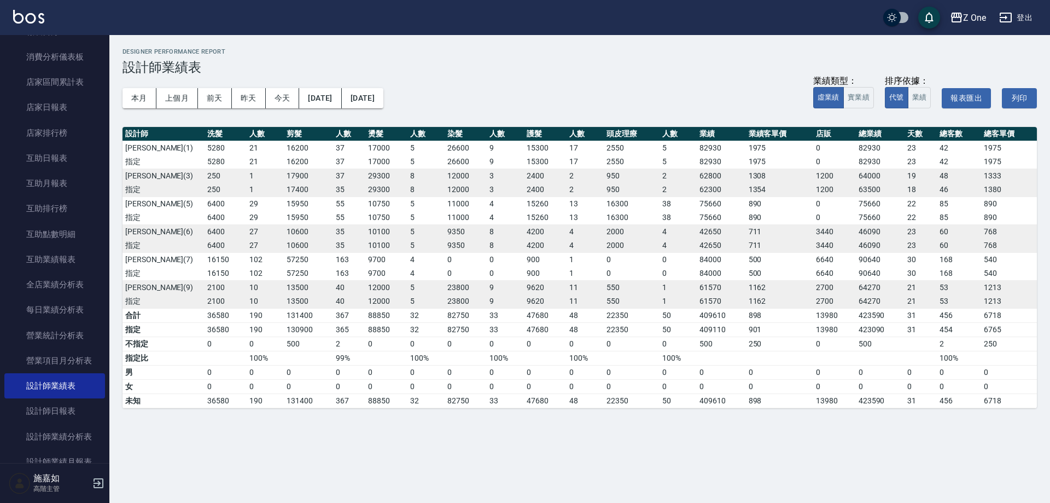
drag, startPoint x: 452, startPoint y: 259, endPoint x: 463, endPoint y: 263, distance: 11.6
click at [463, 263] on td "0" at bounding box center [466, 259] width 42 height 14
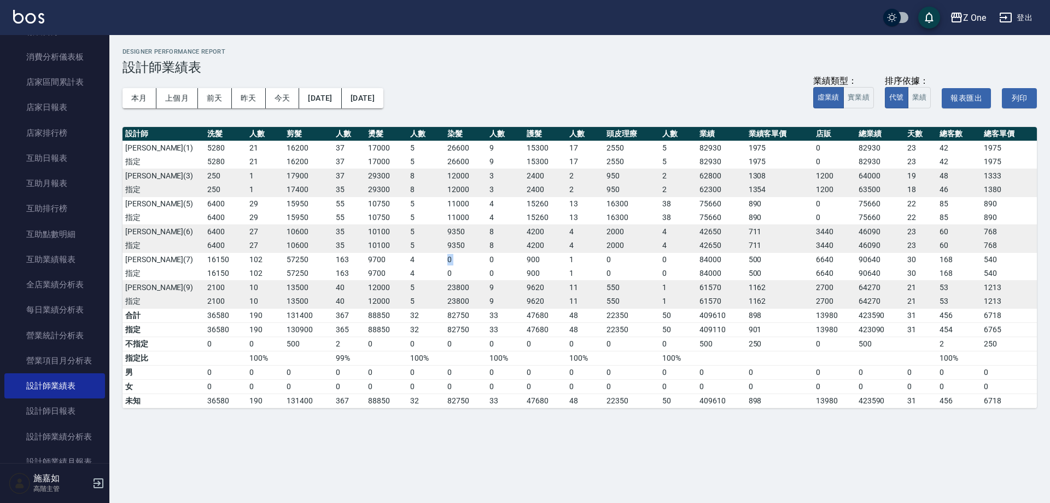
click at [463, 263] on td "0" at bounding box center [466, 259] width 42 height 14
click at [128, 105] on button "本月" at bounding box center [139, 98] width 34 height 20
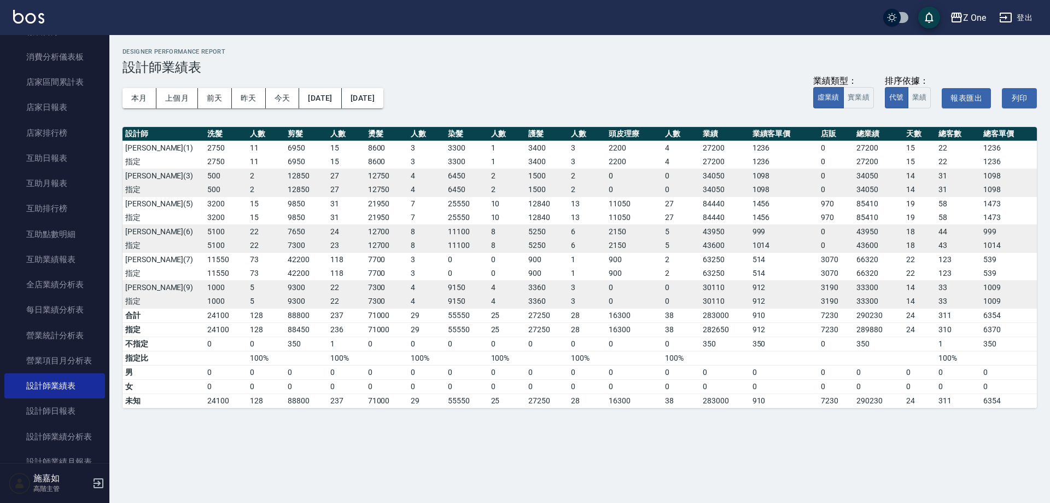
click at [519, 273] on td "0" at bounding box center [507, 273] width 38 height 14
click at [518, 275] on td "0" at bounding box center [507, 273] width 38 height 14
click at [63, 416] on link "設計師日報表" at bounding box center [54, 410] width 101 height 25
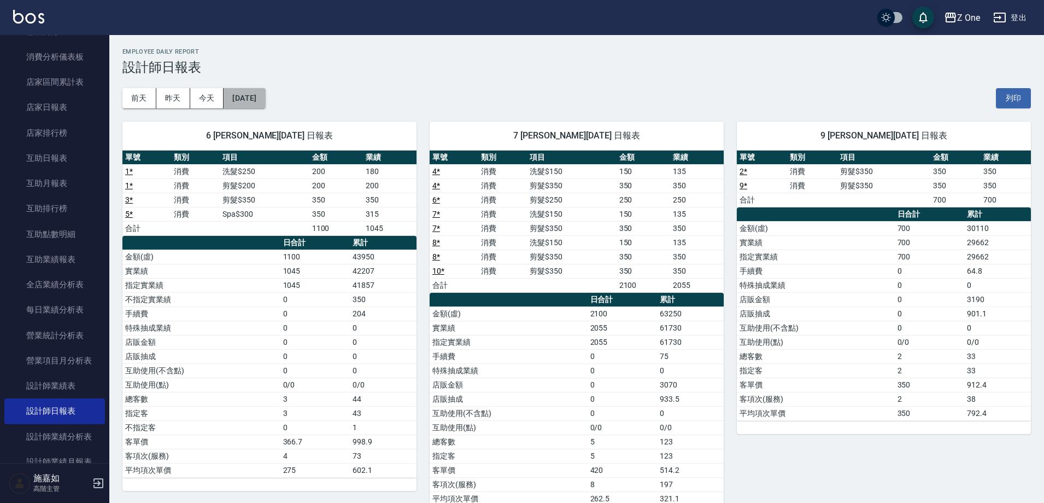
click at [259, 96] on button "[DATE]" at bounding box center [245, 98] width 42 height 20
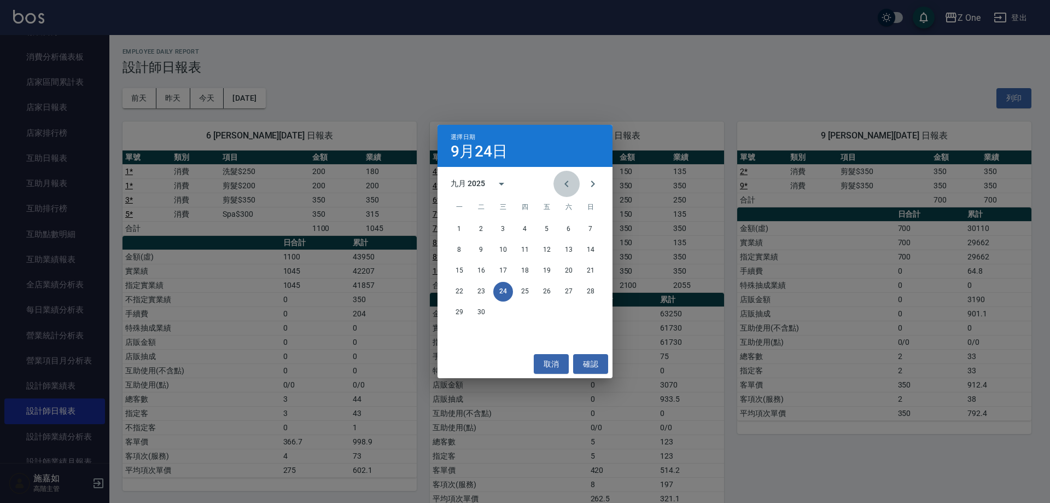
click at [566, 184] on icon "Previous month" at bounding box center [566, 183] width 4 height 7
click at [526, 309] on button "31" at bounding box center [525, 312] width 20 height 20
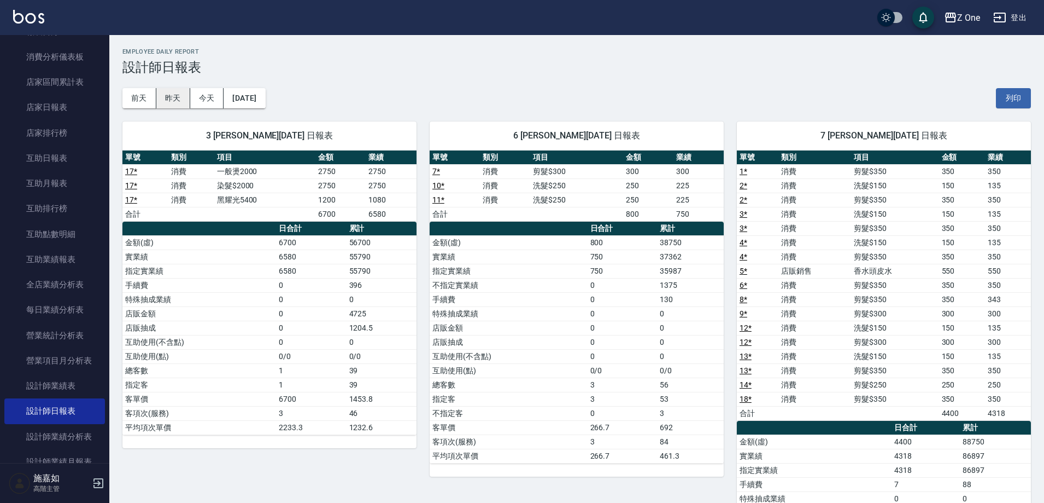
click at [177, 103] on button "昨天" at bounding box center [173, 98] width 34 height 20
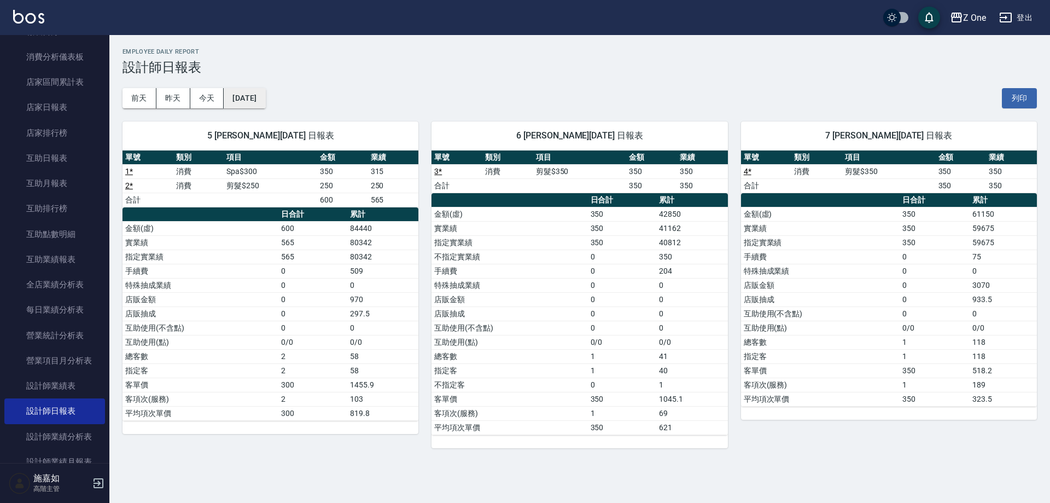
click at [265, 103] on button "[DATE]" at bounding box center [245, 98] width 42 height 20
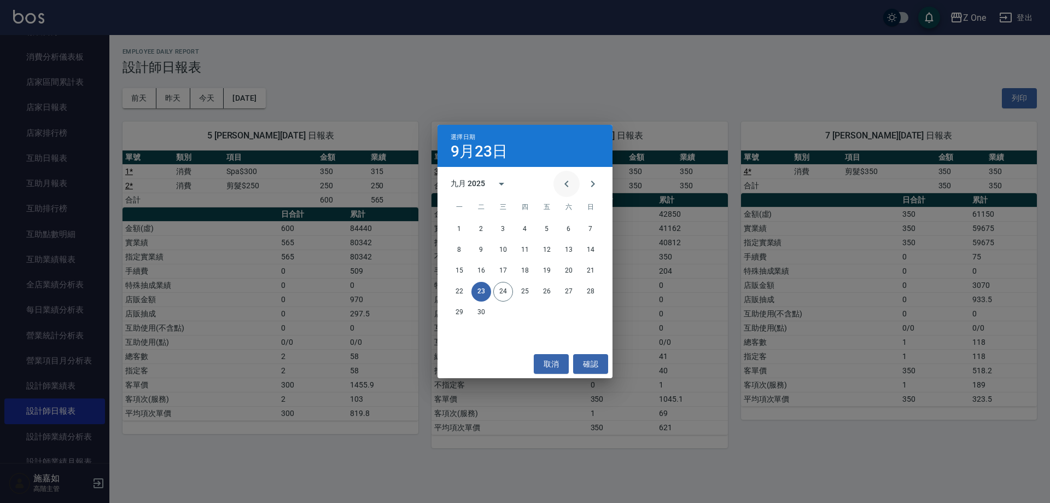
click at [564, 186] on icon "Previous month" at bounding box center [566, 183] width 13 height 13
click at [506, 312] on button "30" at bounding box center [503, 312] width 20 height 20
